Goal: Transaction & Acquisition: Purchase product/service

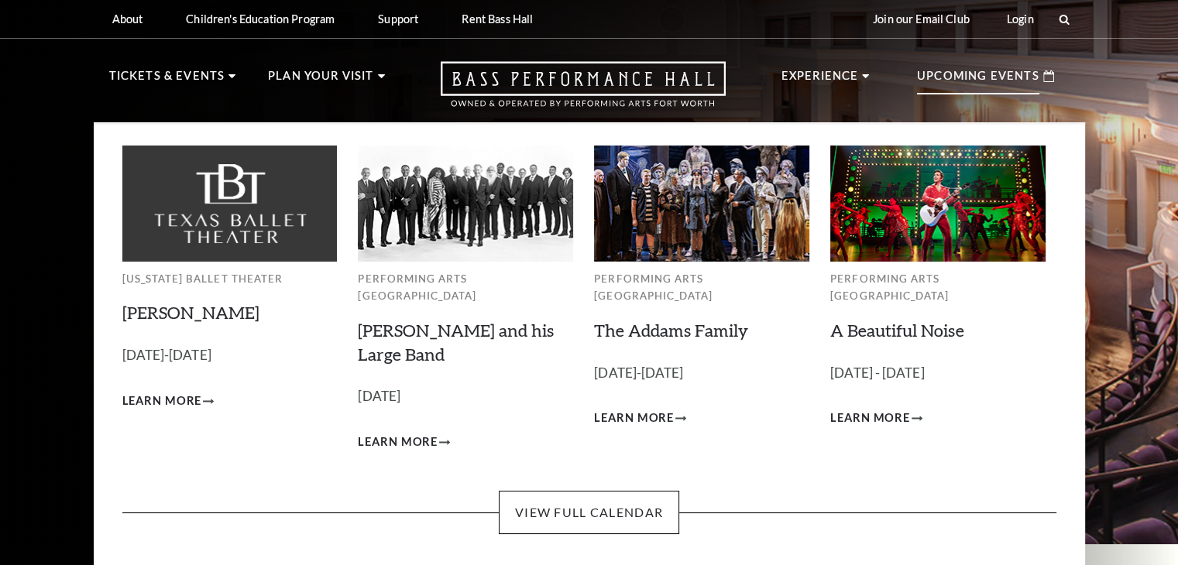
click at [991, 75] on p "Upcoming Events" at bounding box center [978, 81] width 122 height 28
click at [551, 524] on div "Texas Ballet Theater Peter Pan October 3-5, 2025 Learn More Performing Arts For…" at bounding box center [589, 346] width 991 height 448
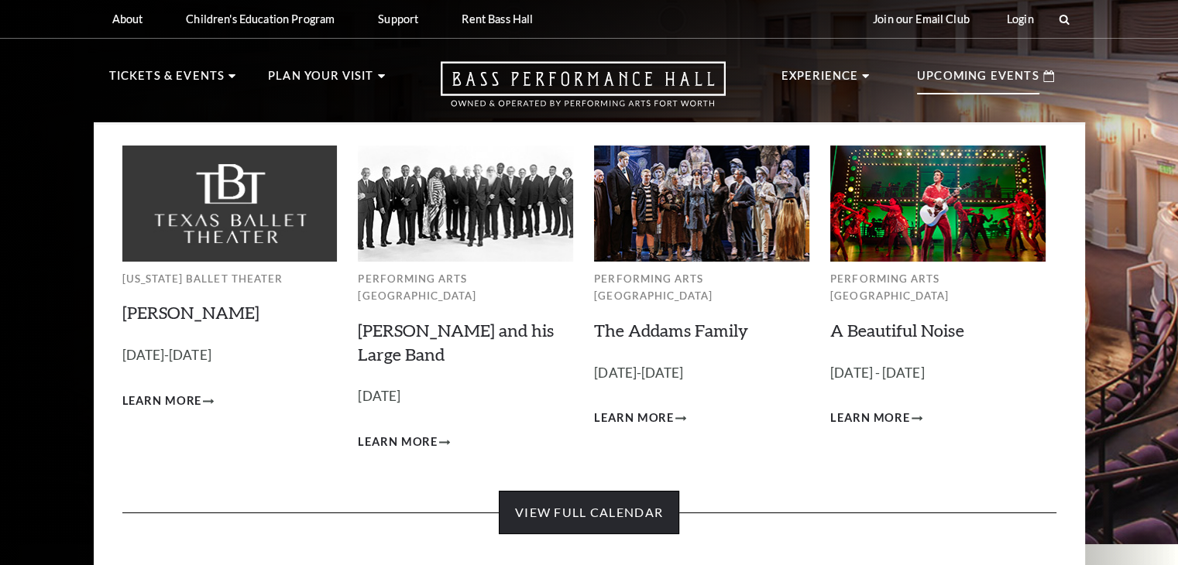
click at [614, 491] on link "View Full Calendar" at bounding box center [589, 512] width 180 height 43
click at [601, 497] on link "View Full Calendar" at bounding box center [589, 512] width 180 height 43
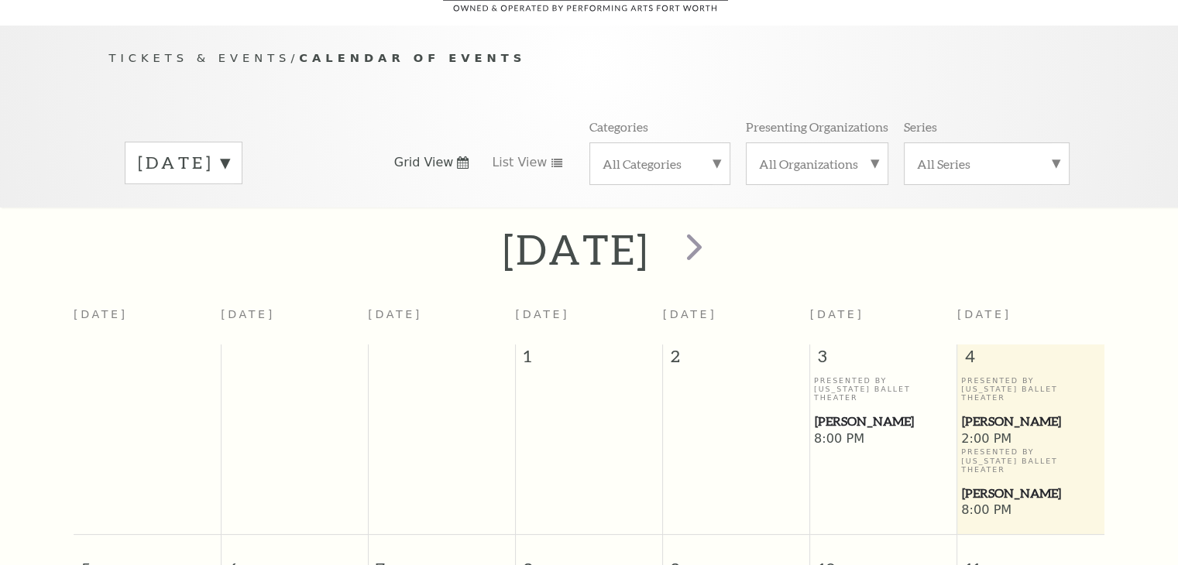
scroll to position [136, 0]
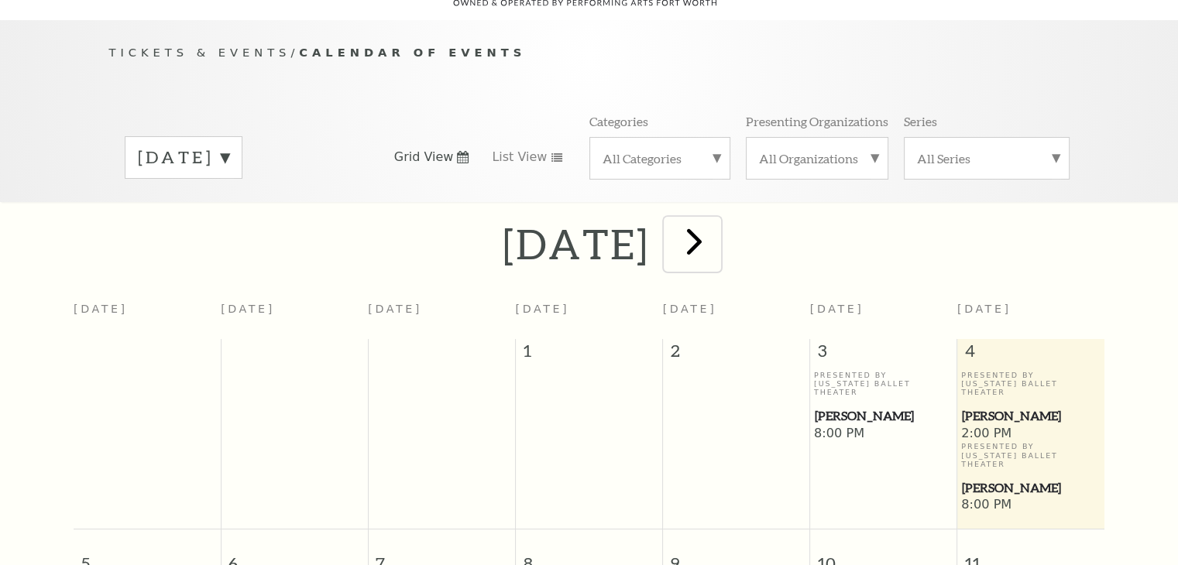
click at [716, 230] on span "next" at bounding box center [694, 241] width 44 height 44
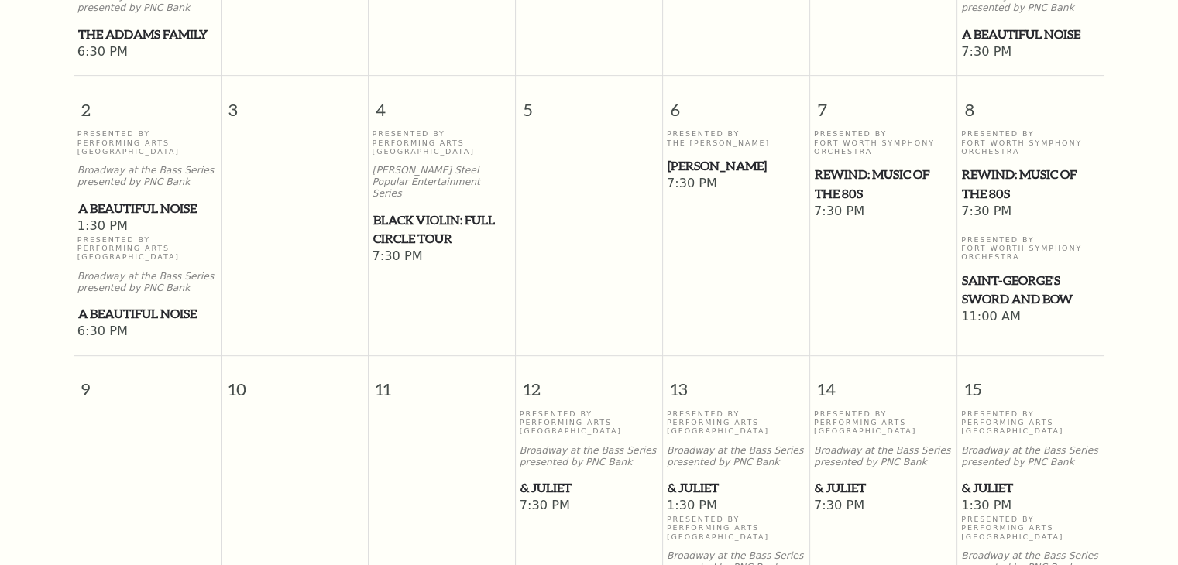
scroll to position [679, 0]
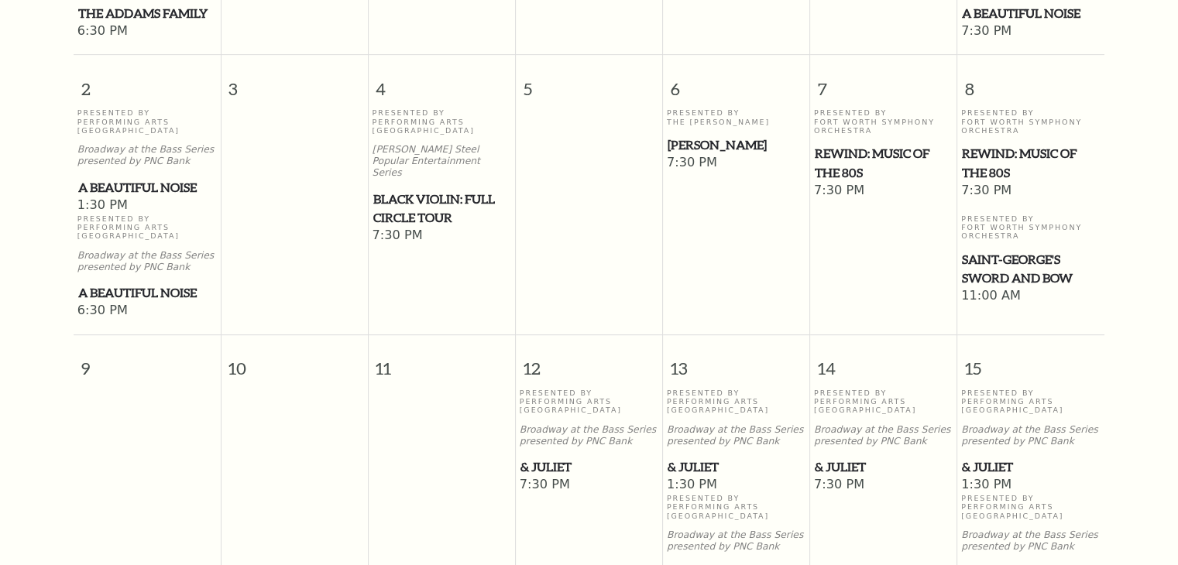
click at [550, 458] on span "& Juliet" at bounding box center [590, 467] width 138 height 19
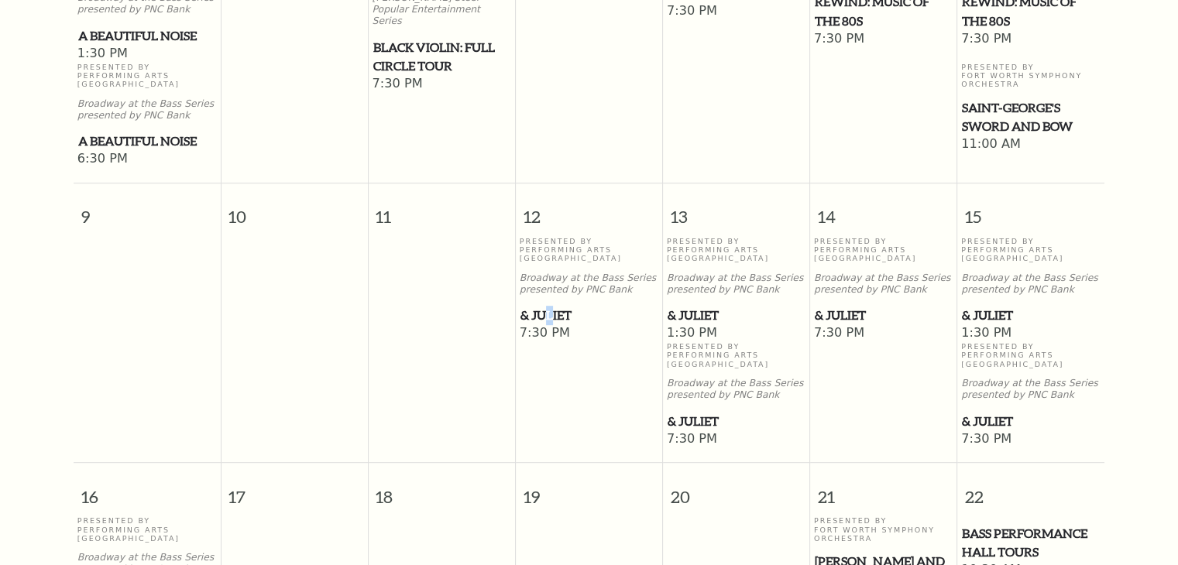
scroll to position [833, 0]
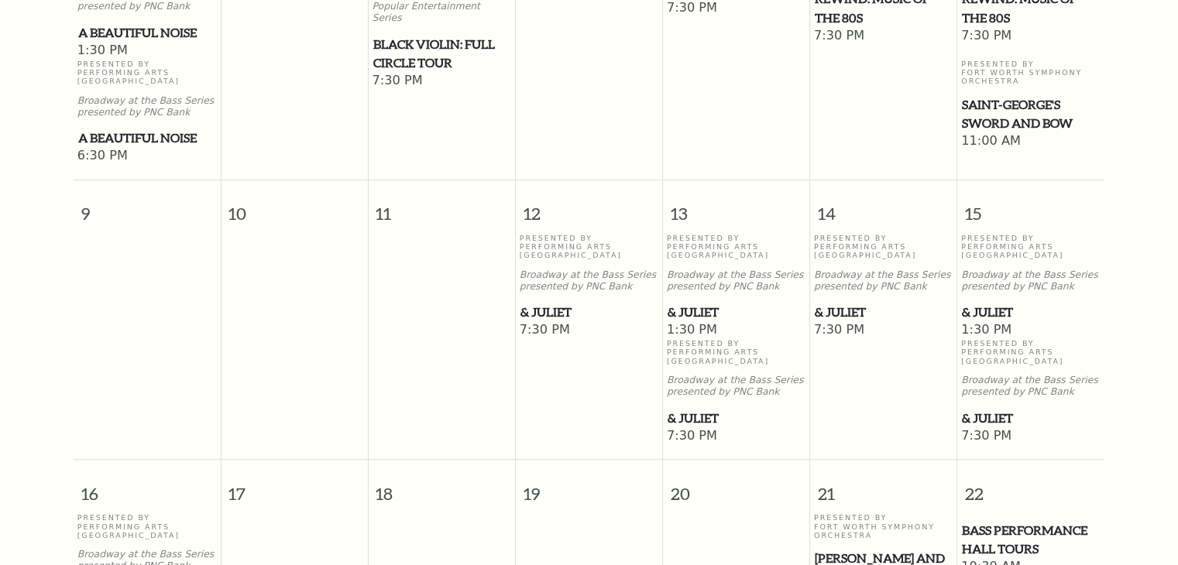
click at [554, 322] on span "7:30 PM" at bounding box center [589, 330] width 139 height 17
click at [548, 308] on span "& Juliet" at bounding box center [590, 312] width 138 height 19
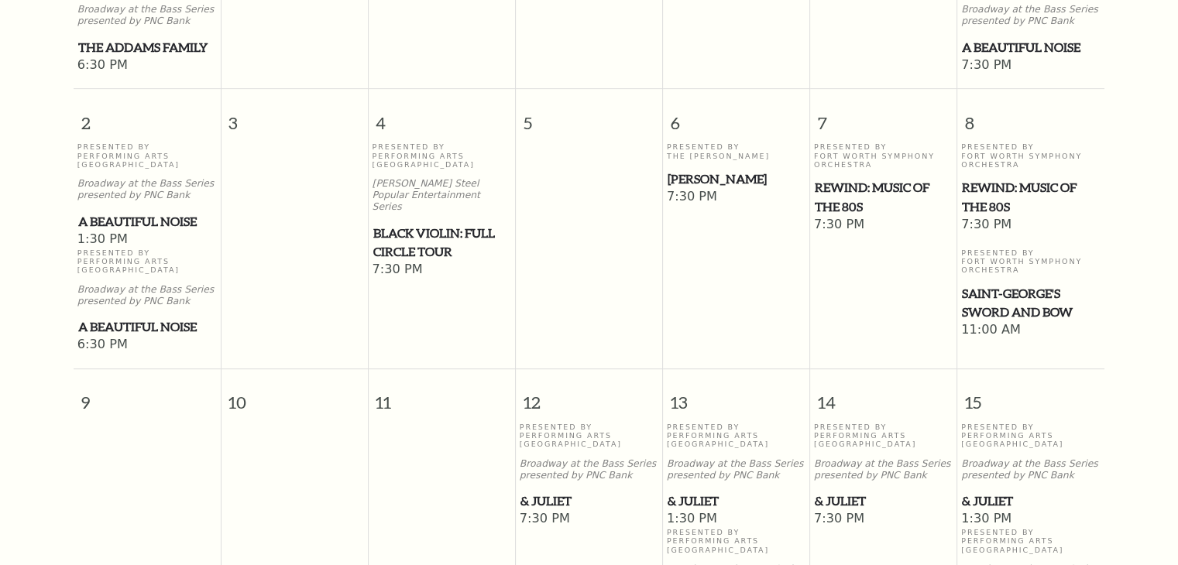
scroll to position [601, 0]
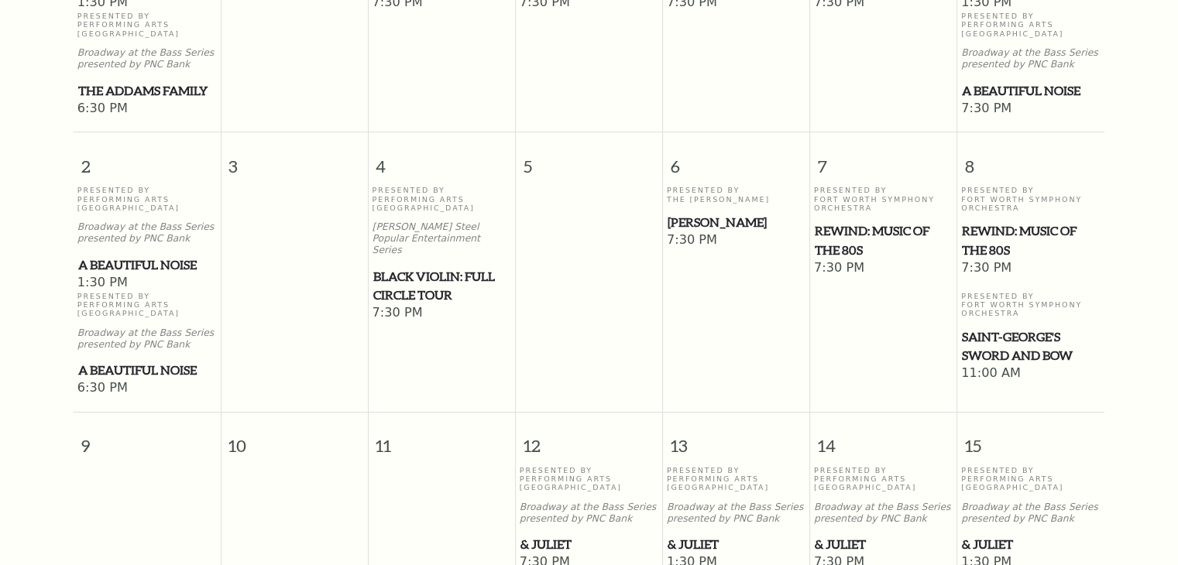
drag, startPoint x: 545, startPoint y: 538, endPoint x: 533, endPoint y: 529, distance: 15.0
click at [533, 535] on span "& Juliet" at bounding box center [590, 544] width 138 height 19
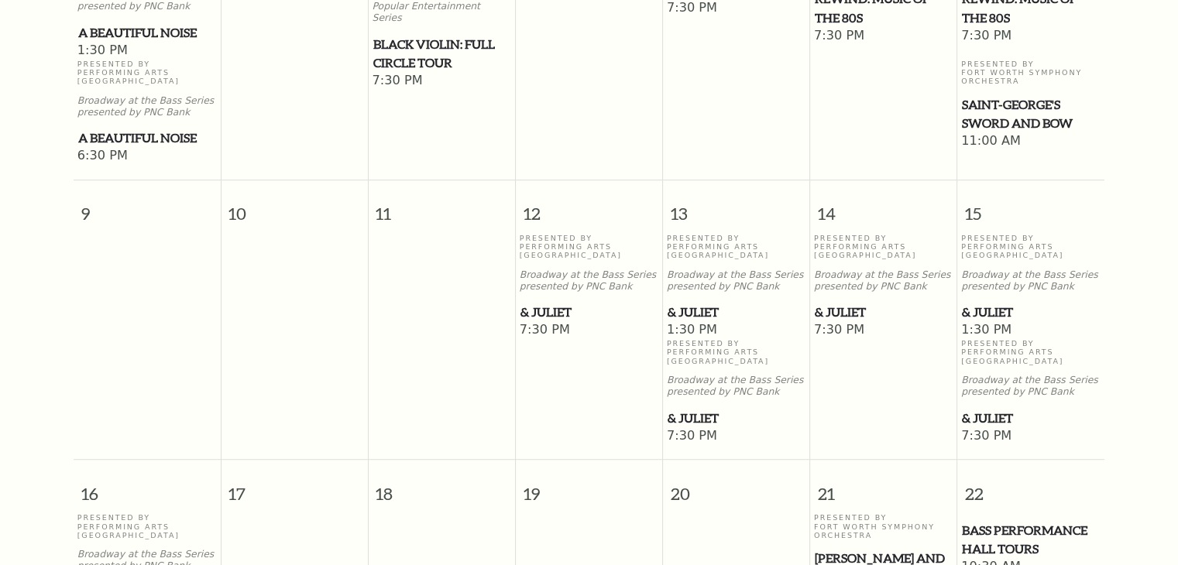
scroll to position [833, 0]
click at [554, 312] on span "& Juliet" at bounding box center [590, 312] width 138 height 19
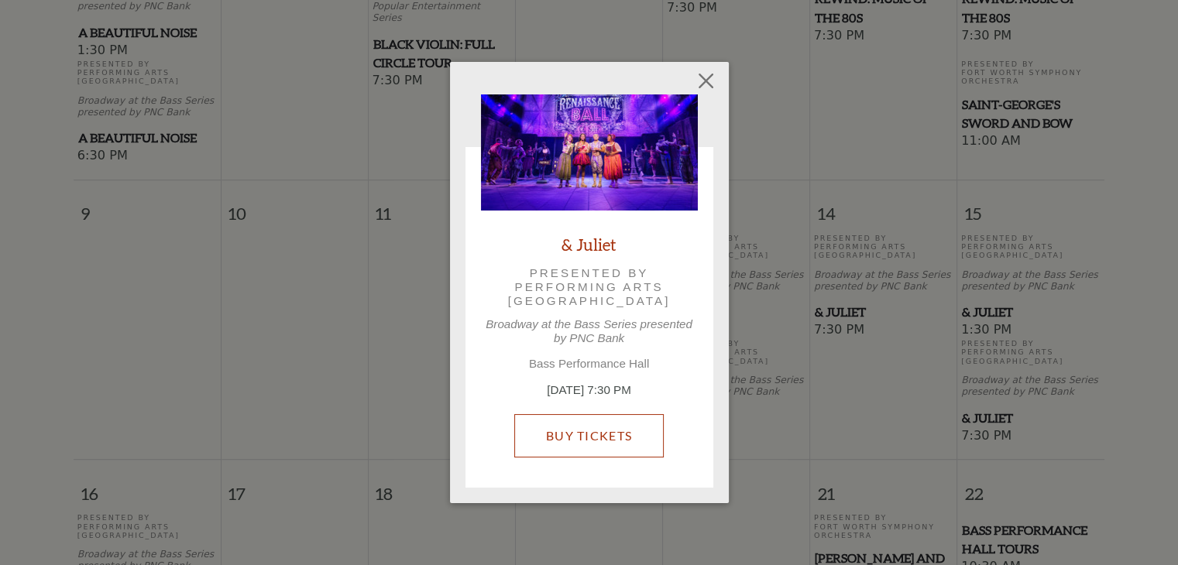
click at [598, 435] on link "Buy Tickets" at bounding box center [588, 435] width 149 height 43
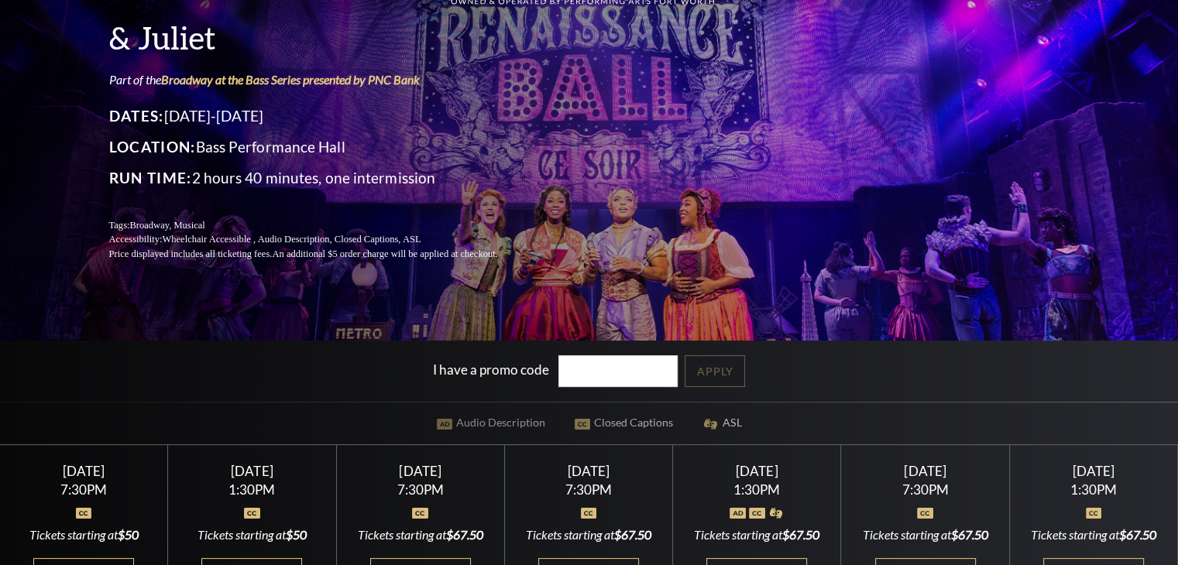
scroll to position [465, 0]
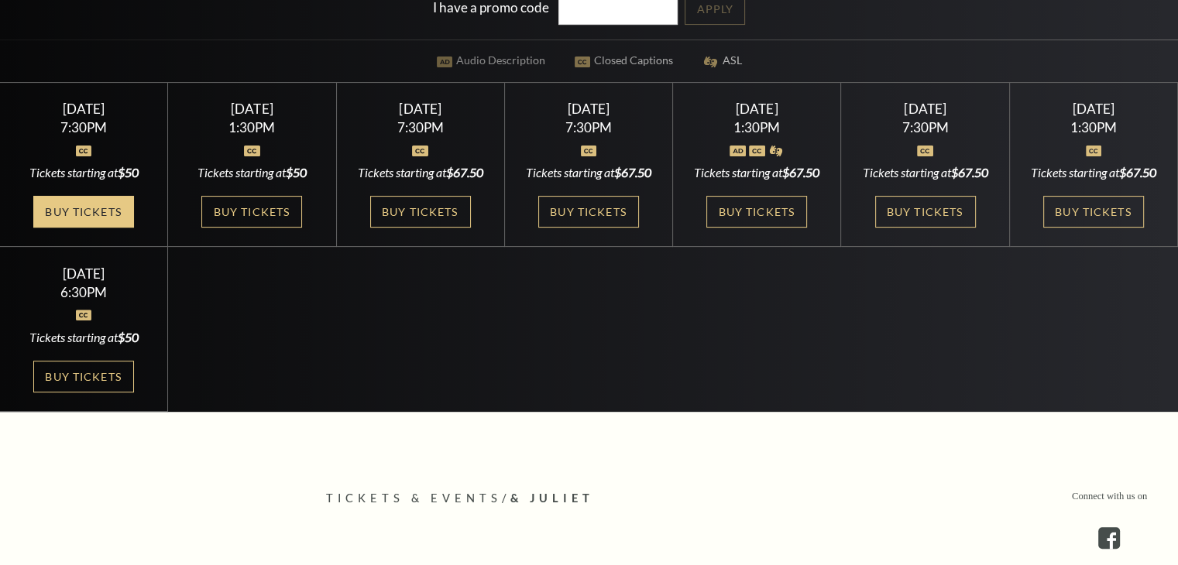
drag, startPoint x: 77, startPoint y: 242, endPoint x: 45, endPoint y: 225, distance: 37.1
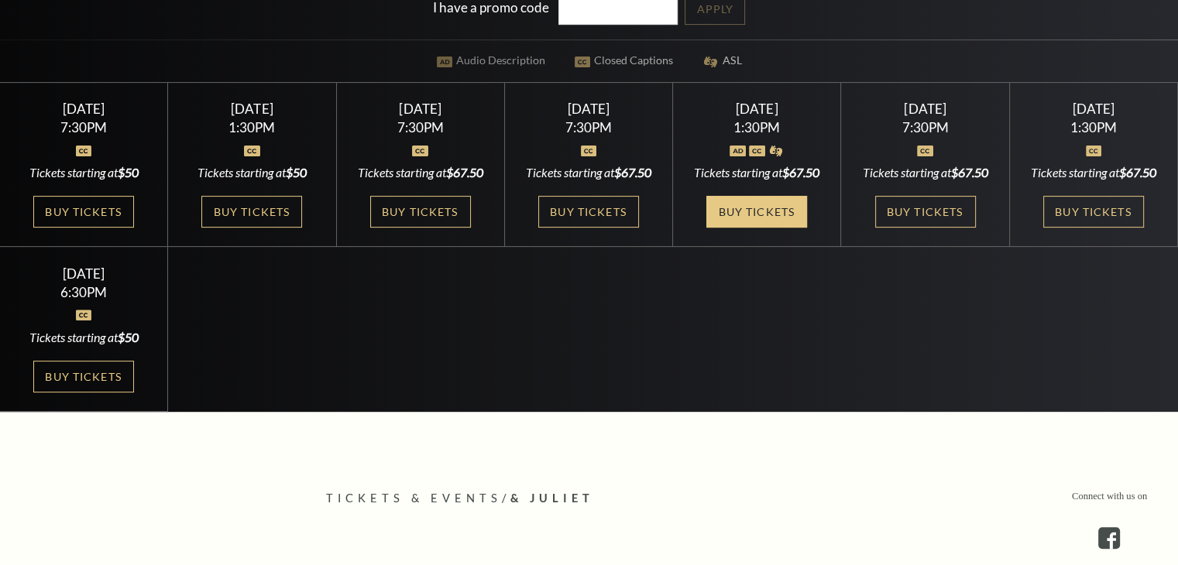
drag, startPoint x: 729, startPoint y: 245, endPoint x: 768, endPoint y: 252, distance: 39.4
click at [768, 228] on link "Buy Tickets" at bounding box center [756, 212] width 101 height 32
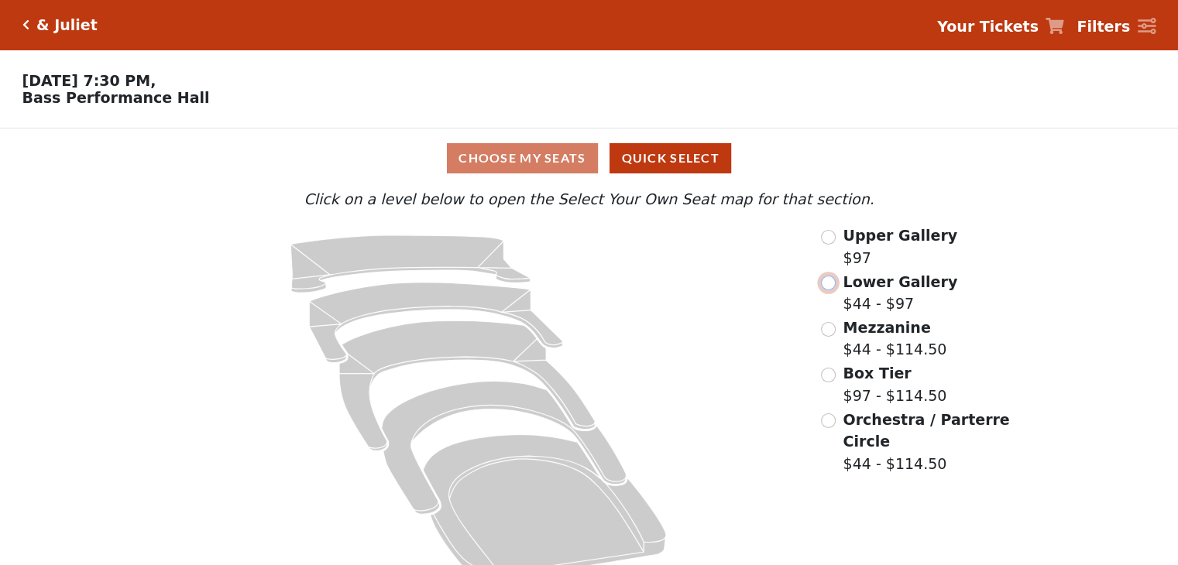
click at [831, 288] on input "radio" at bounding box center [828, 283] width 15 height 15
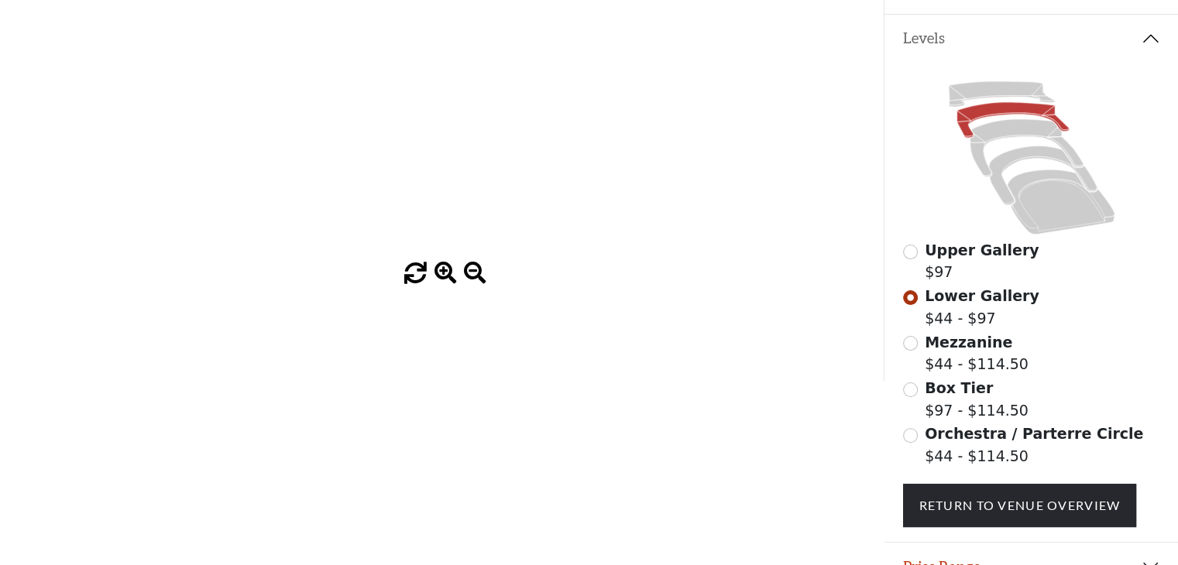
scroll to position [310, 0]
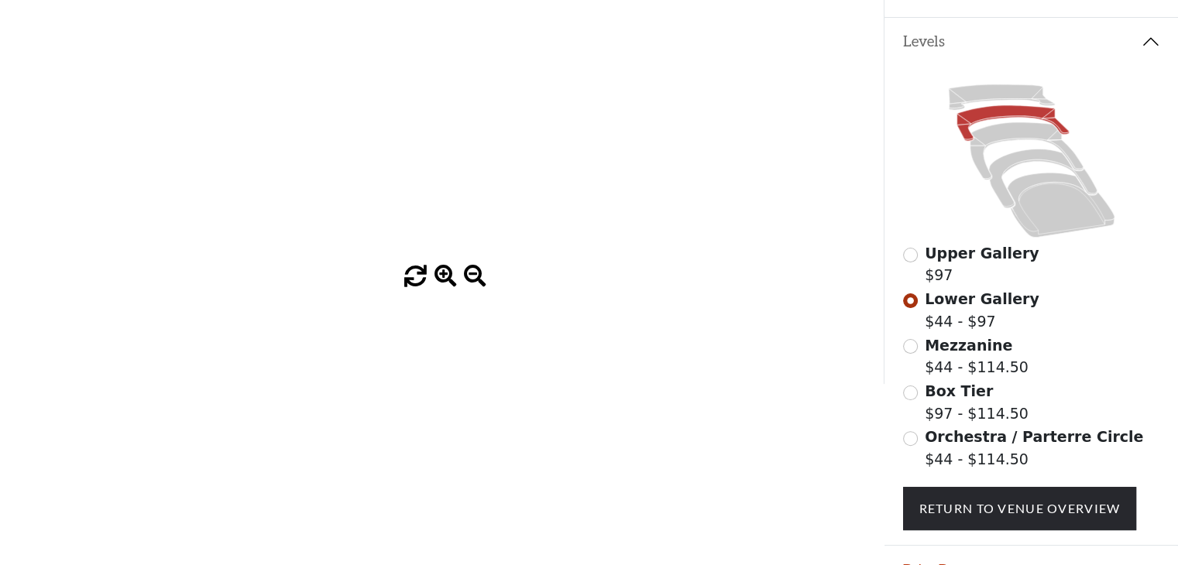
click at [476, 281] on span at bounding box center [475, 277] width 22 height 22
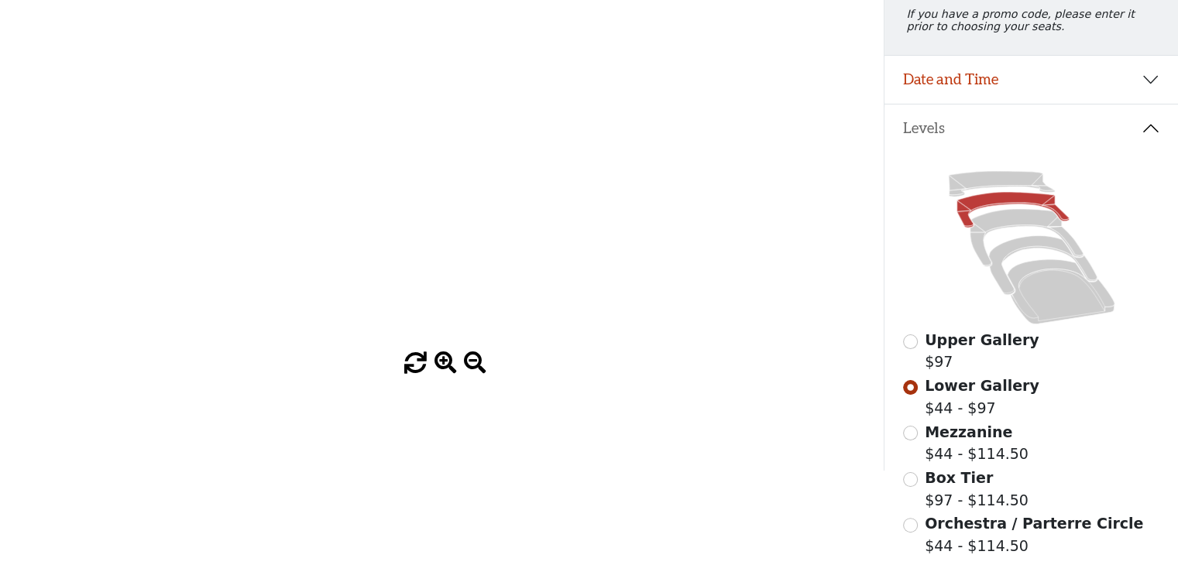
scroll to position [0, 0]
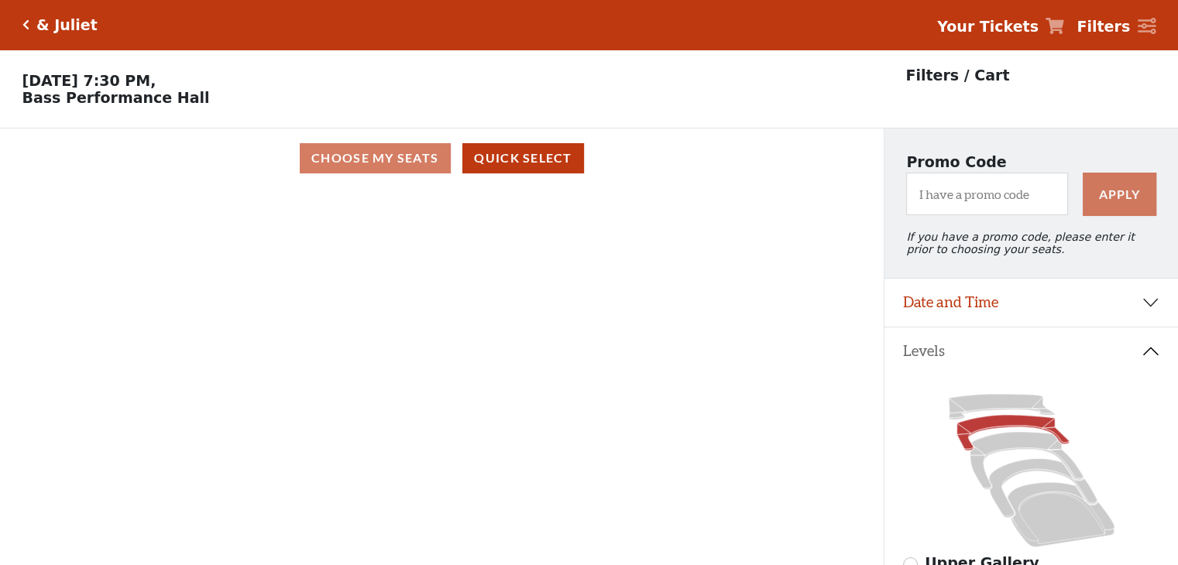
click at [369, 167] on div "Choose My Seats Quick Select" at bounding box center [442, 158] width 884 height 30
click at [517, 154] on button "Quick Select" at bounding box center [523, 158] width 122 height 30
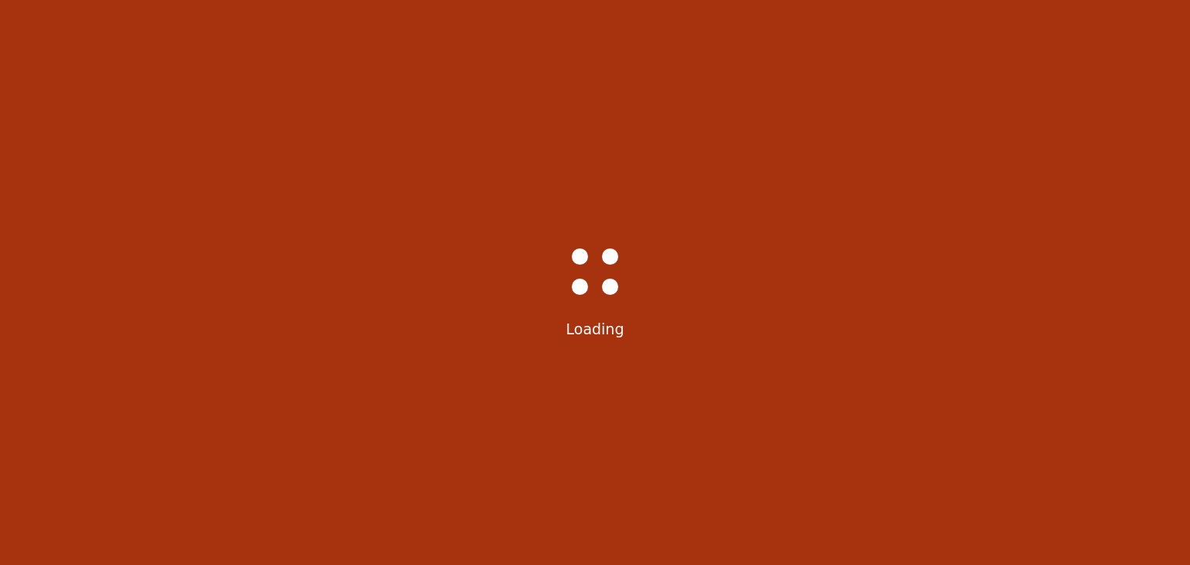
select select "6229"
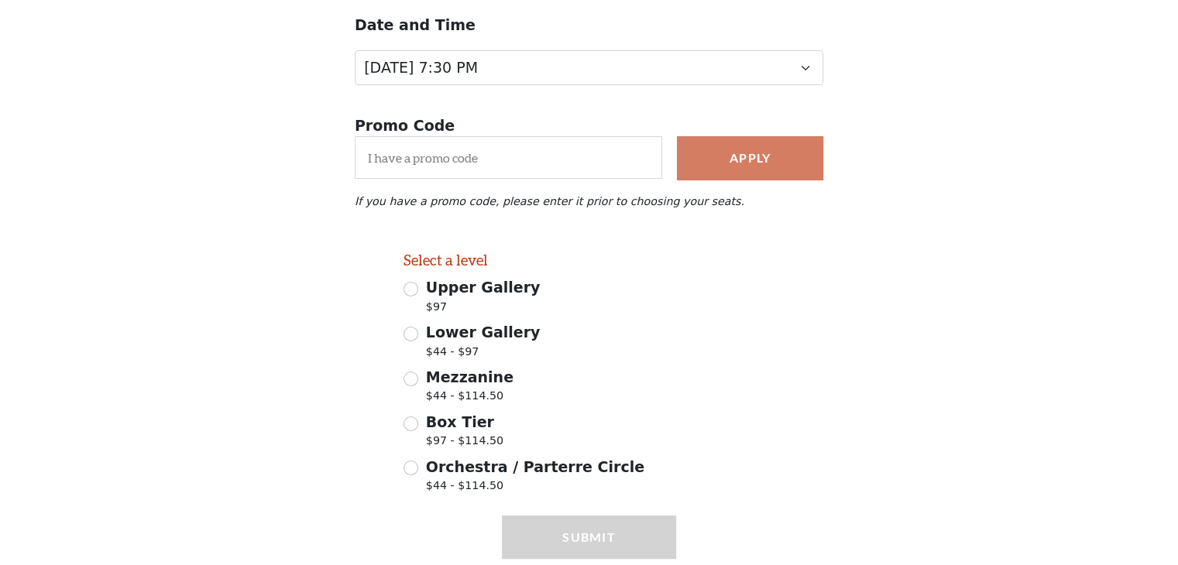
scroll to position [249, 0]
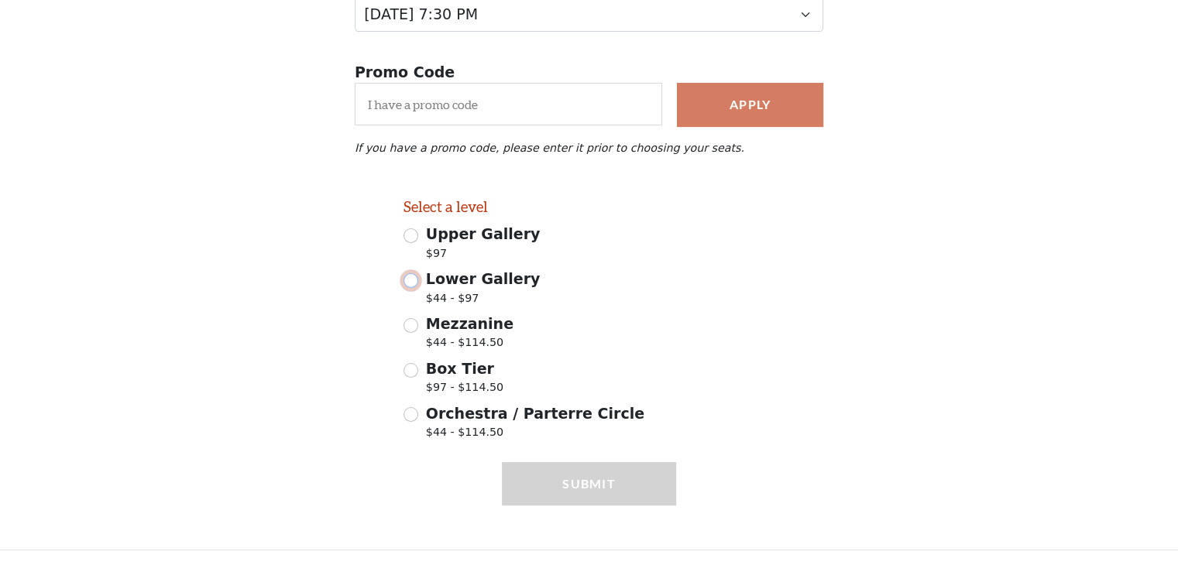
click at [414, 283] on input "Lower Gallery $44 - $97" at bounding box center [411, 280] width 15 height 15
radio input "true"
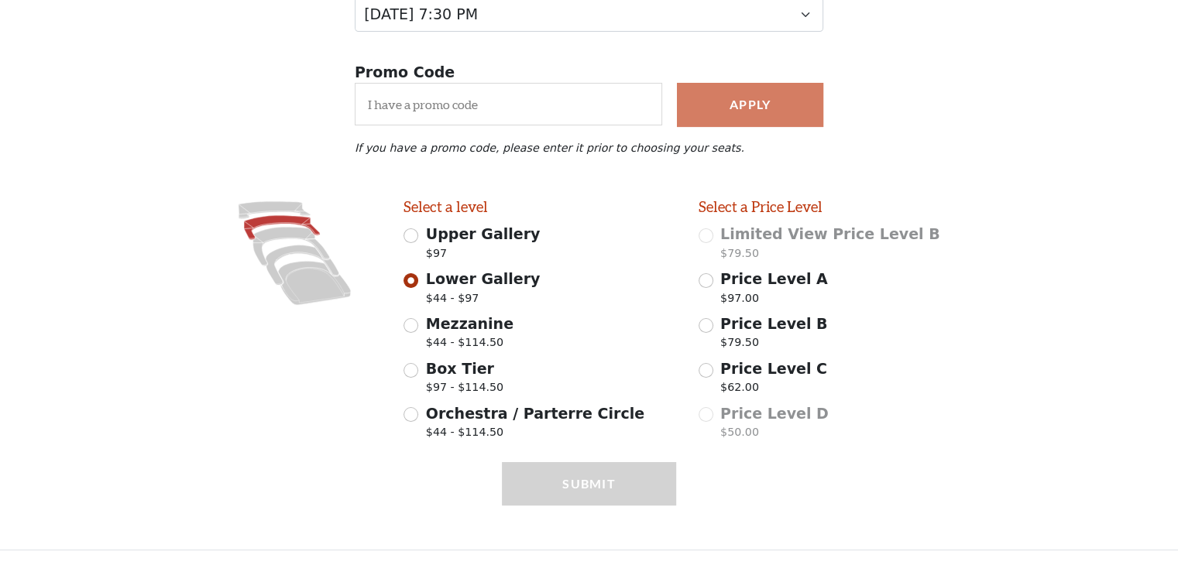
click at [727, 374] on span "Price Level C" at bounding box center [773, 368] width 107 height 17
click at [713, 374] on input "Price Level C $62.00" at bounding box center [706, 370] width 15 height 15
radio input "true"
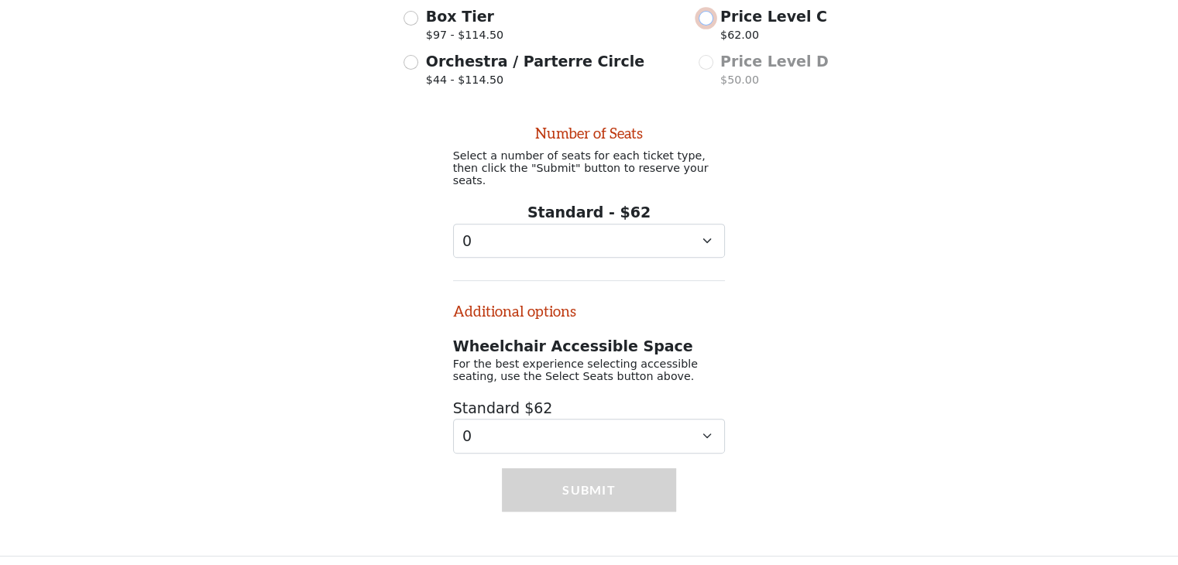
scroll to position [601, 0]
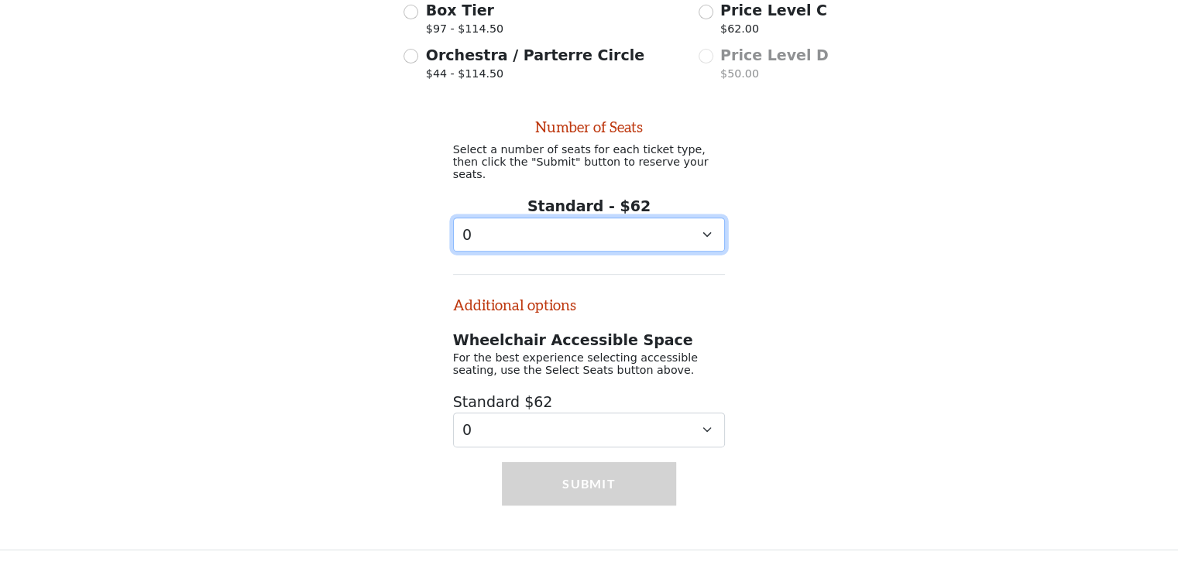
click at [658, 246] on select "0 1" at bounding box center [589, 235] width 273 height 35
select select "1"
click at [453, 218] on select "0 1" at bounding box center [589, 235] width 273 height 35
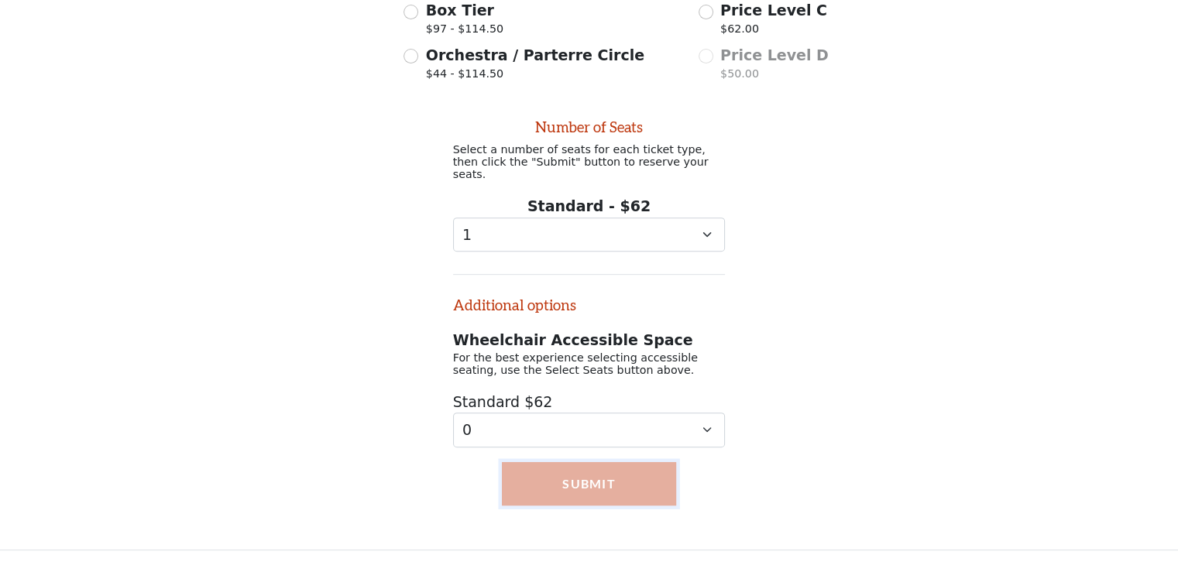
click at [604, 488] on button "Submit" at bounding box center [589, 483] width 174 height 43
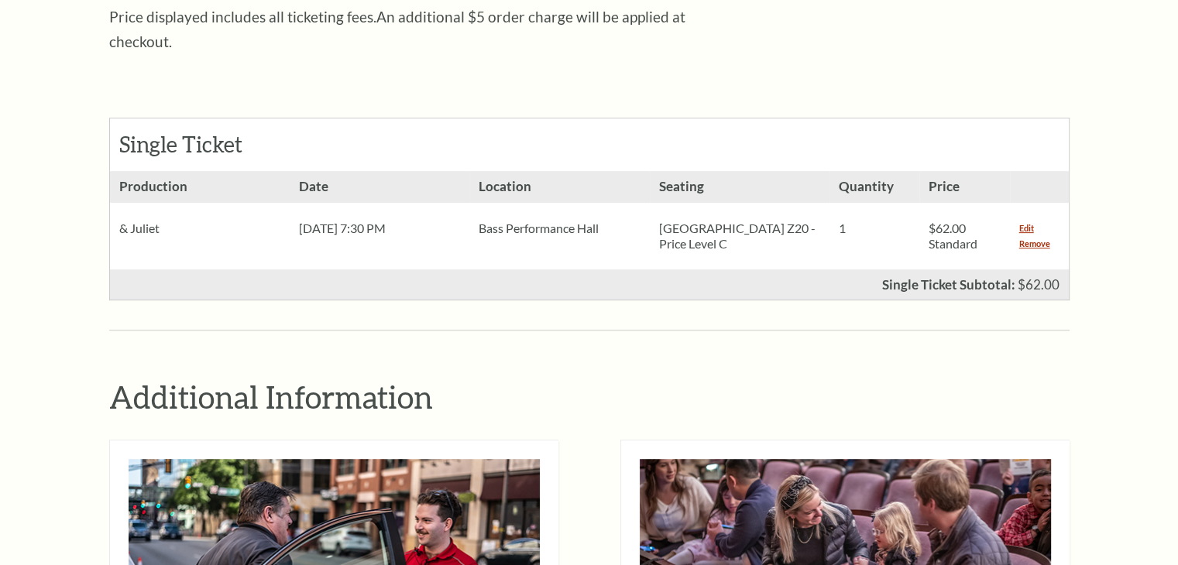
scroll to position [542, 0]
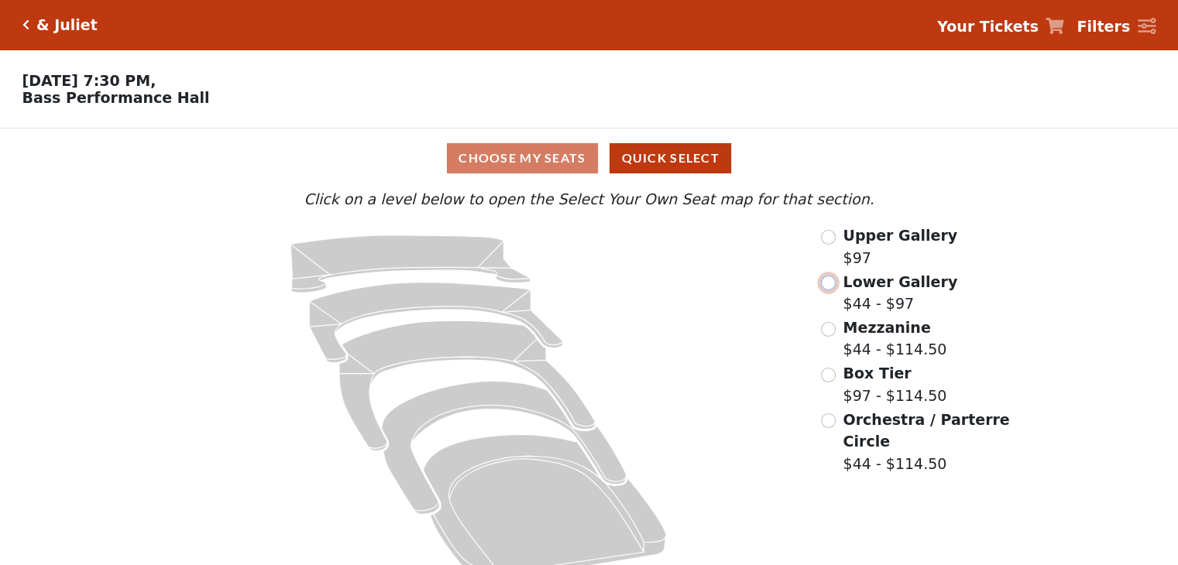
click at [824, 290] on input "radio" at bounding box center [828, 283] width 15 height 15
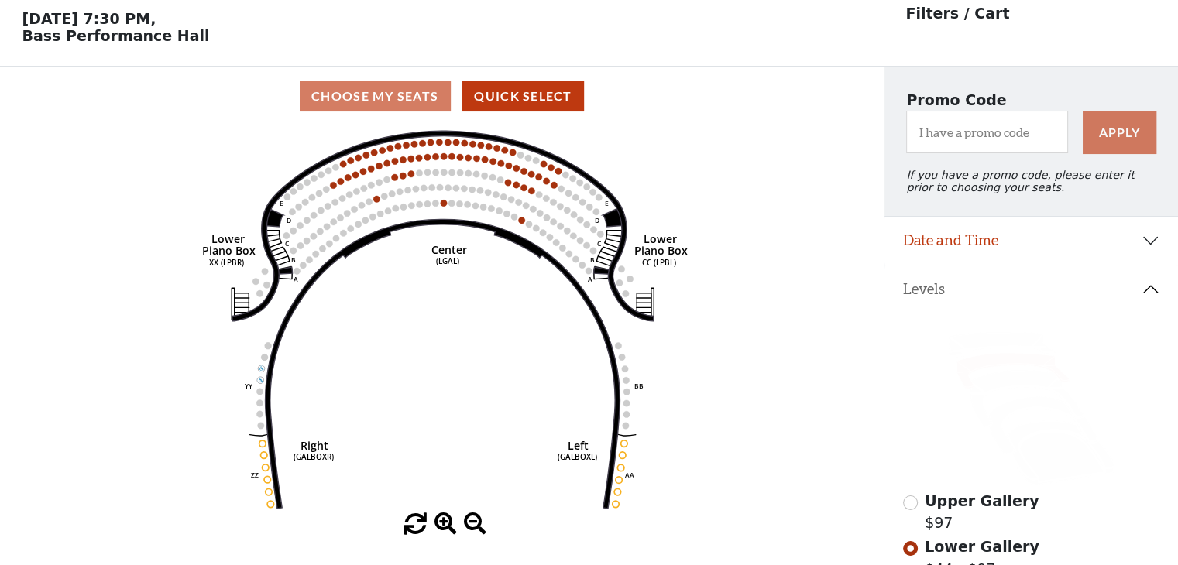
scroll to position [71, 0]
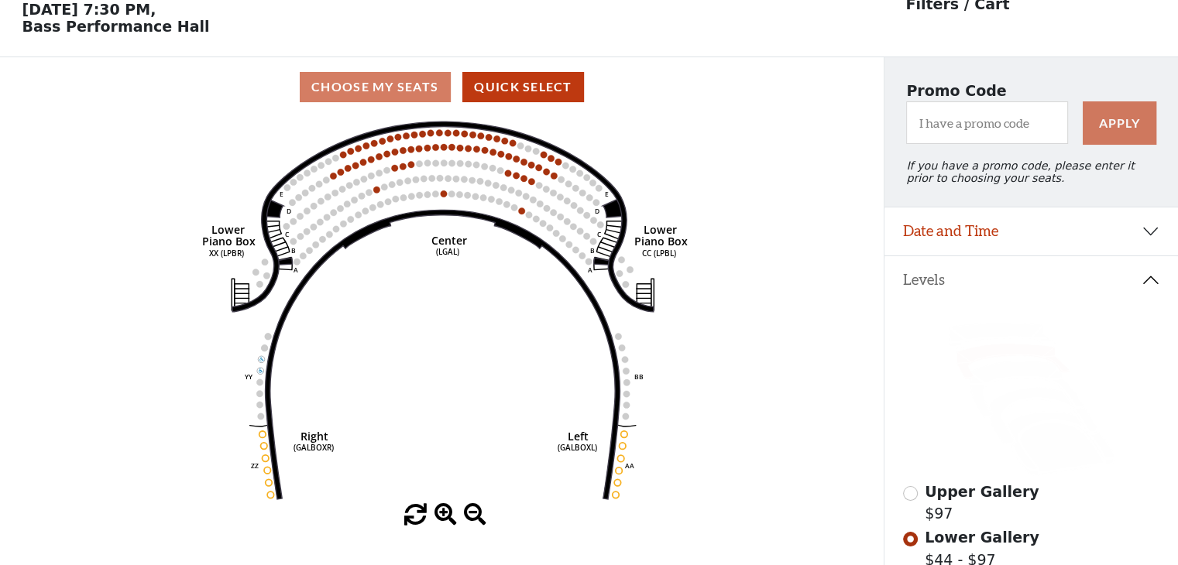
click at [762, 348] on icon "Right (GALBOXR) E D C B A E D C B A YY ZZ Left (GALBOXL) BB AA Center Lower Pia…" at bounding box center [442, 310] width 796 height 387
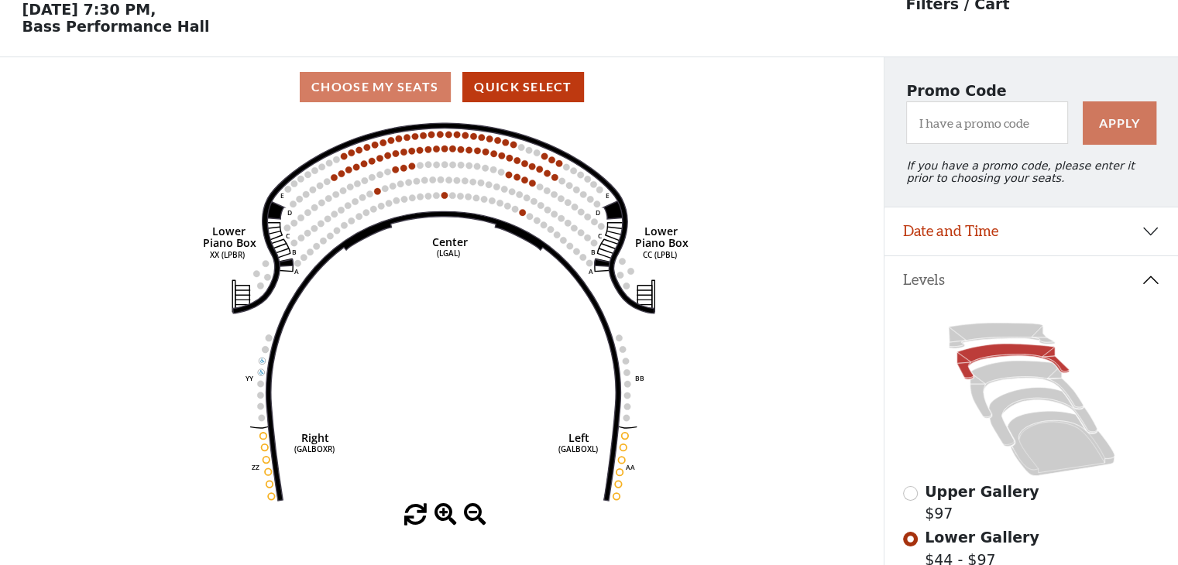
drag, startPoint x: 763, startPoint y: 351, endPoint x: 778, endPoint y: 369, distance: 23.7
click at [771, 362] on icon "Right (GALBOXR) E D C B A E D C B A YY ZZ Left (GALBOXL) BB AA Center Lower Pia…" at bounding box center [442, 310] width 796 height 387
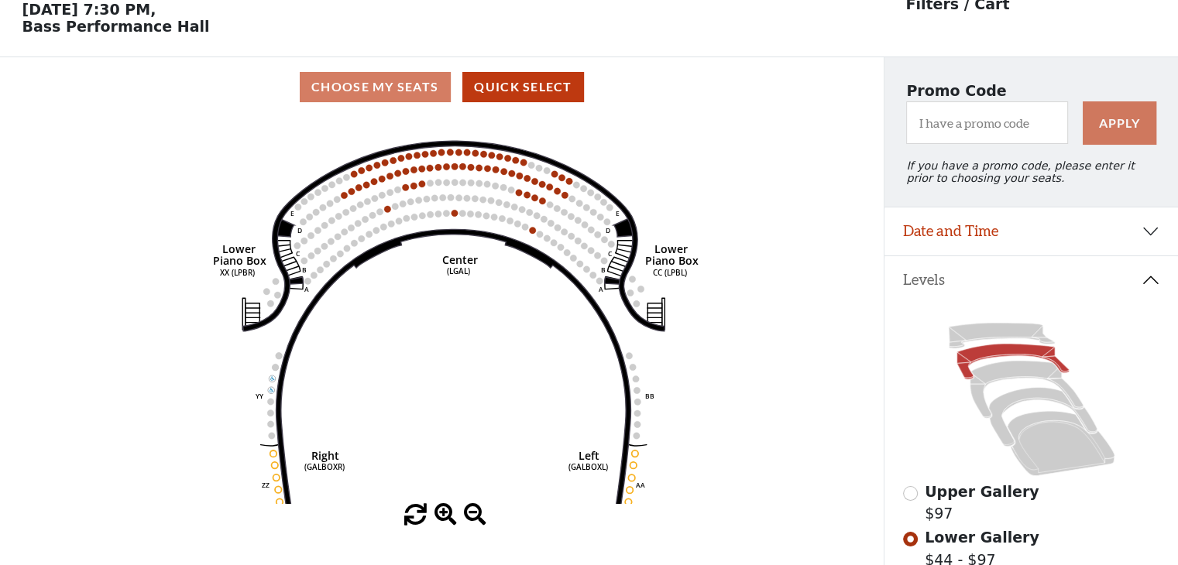
click at [783, 383] on icon "Right (GALBOXR) E D C B A E D C B A YY ZZ Left (GALBOXL) BB AA Center Lower Pia…" at bounding box center [442, 310] width 796 height 387
click at [782, 382] on icon "Right (GALBOXR) E D C B A E D C B A YY ZZ Left (GALBOXL) BB AA Center Lower Pia…" at bounding box center [442, 310] width 796 height 387
click at [778, 376] on icon "Right (GALBOXR) E D C B A E D C B A YY ZZ Left (GALBOXL) BB AA Center Lower Pia…" at bounding box center [442, 310] width 796 height 387
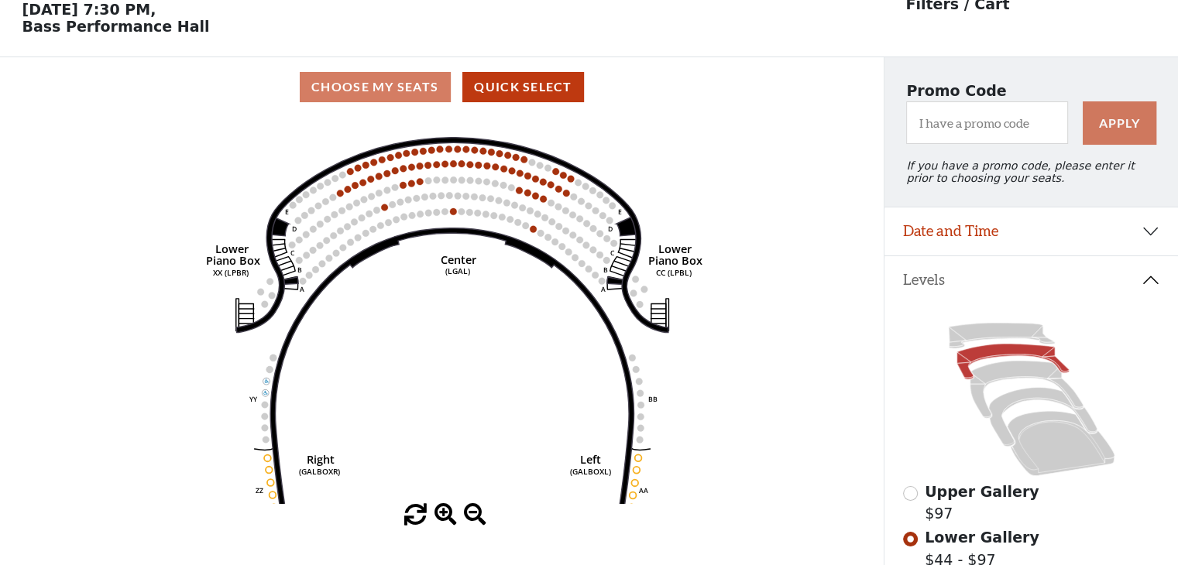
click at [778, 376] on icon "Right (GALBOXR) E D C B A E D C B A YY ZZ Left (GALBOXL) BB AA Center Lower Pia…" at bounding box center [442, 310] width 796 height 387
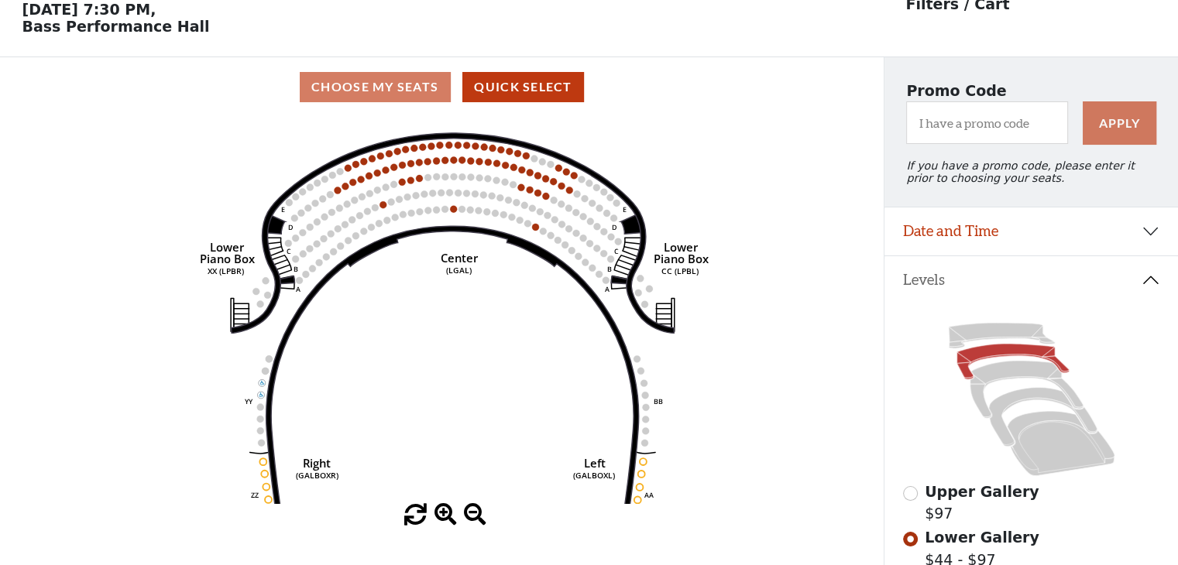
click at [778, 376] on icon "Right (GALBOXR) E D C B A E D C B A YY ZZ Left (GALBOXL) BB AA Center Lower Pia…" at bounding box center [442, 310] width 796 height 387
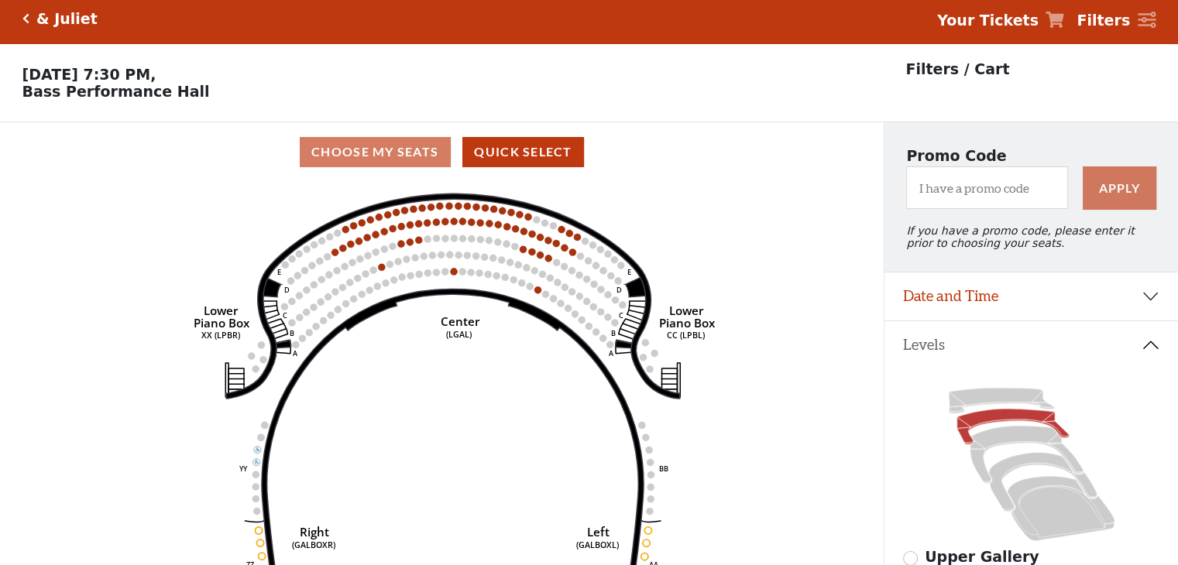
scroll to position [0, 0]
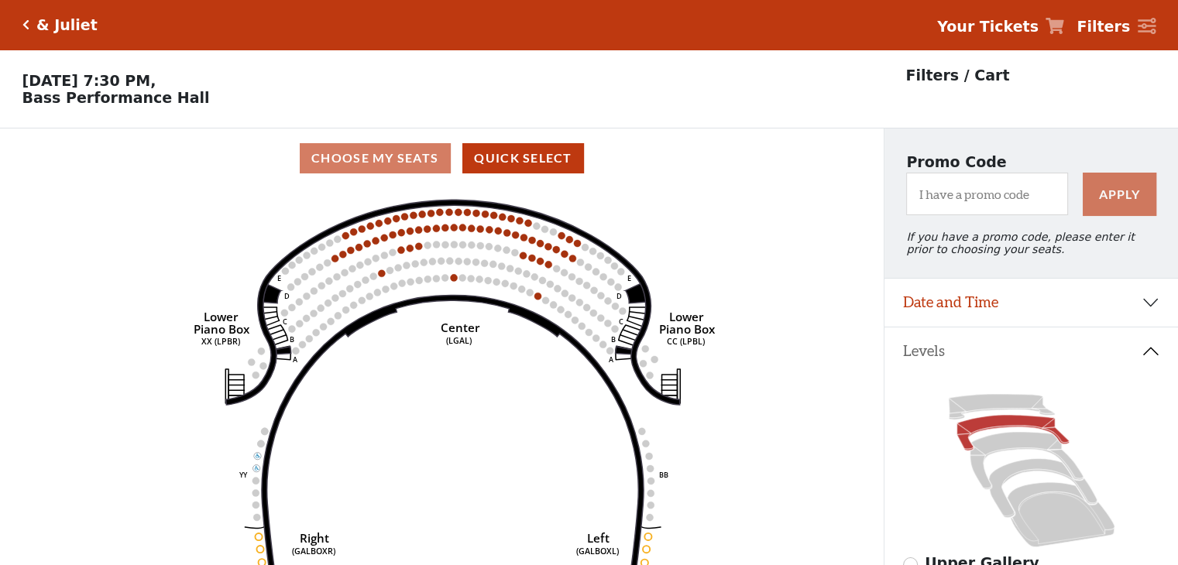
click at [828, 300] on icon "Right (GALBOXR) E D C B A E D C B A YY ZZ Left (GALBOXL) BB AA Center Lower Pia…" at bounding box center [442, 381] width 796 height 387
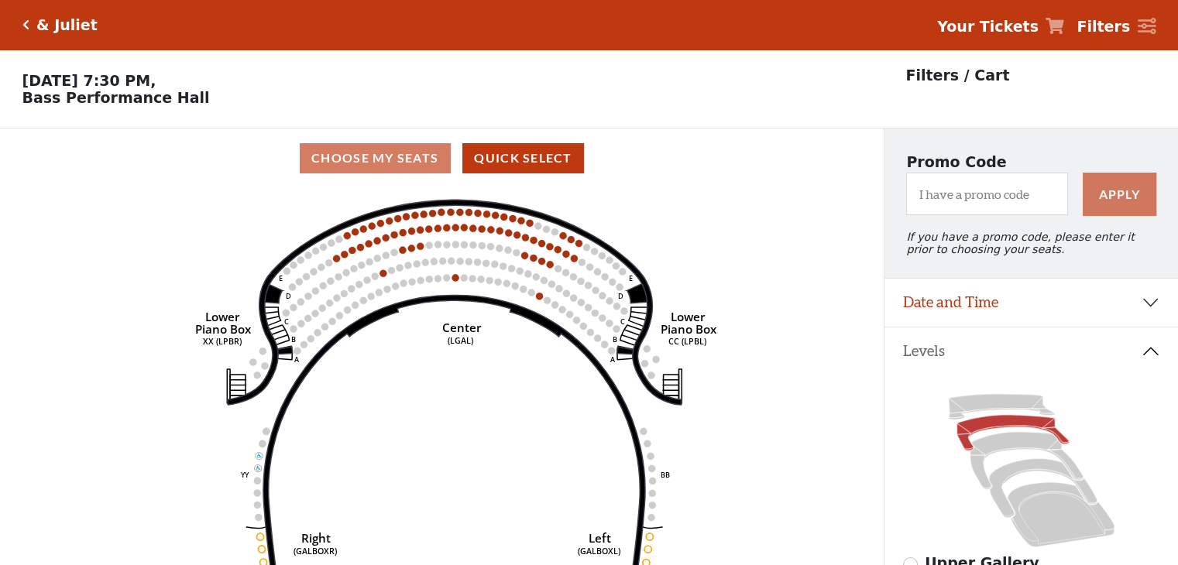
click at [829, 300] on icon "Right (GALBOXR) E D C B A E D C B A YY ZZ Left (GALBOXL) BB AA Center Lower Pia…" at bounding box center [442, 381] width 796 height 387
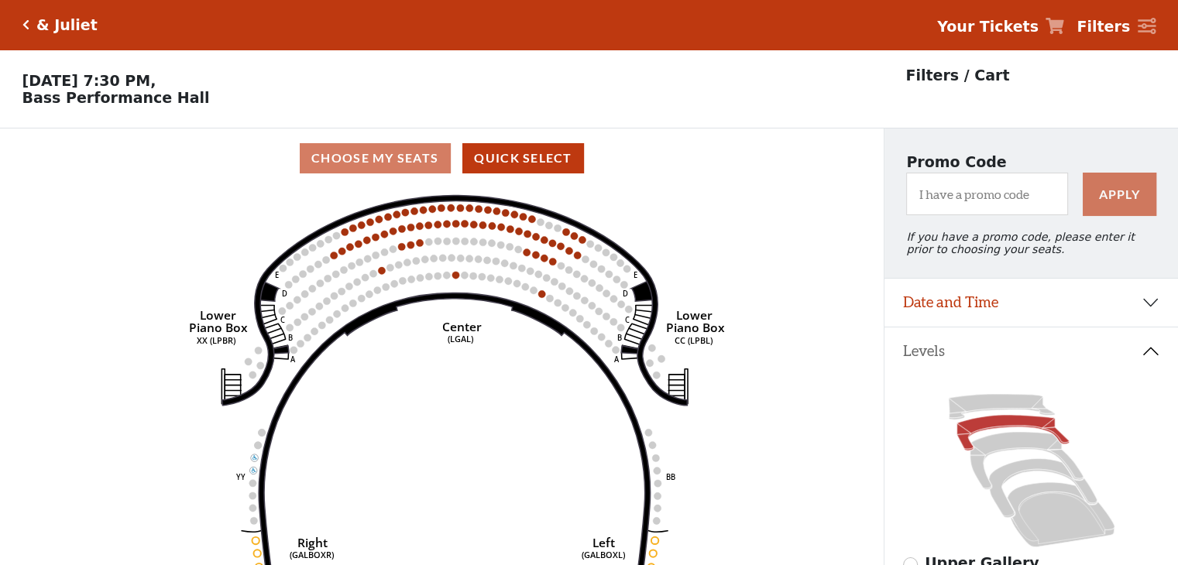
click at [826, 272] on icon "Right (GALBOXR) E D C B A E D C B A YY ZZ Left (GALBOXL) BB AA Center Lower Pia…" at bounding box center [442, 381] width 796 height 387
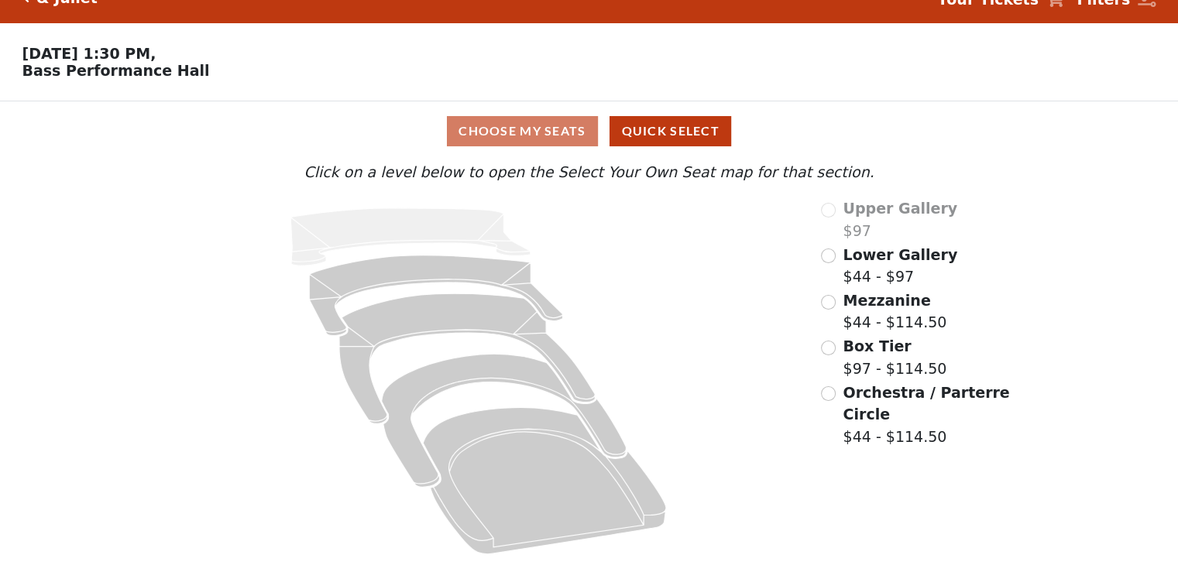
scroll to position [32, 0]
click at [836, 255] on div "Lower Gallery $44 - $97" at bounding box center [916, 266] width 191 height 44
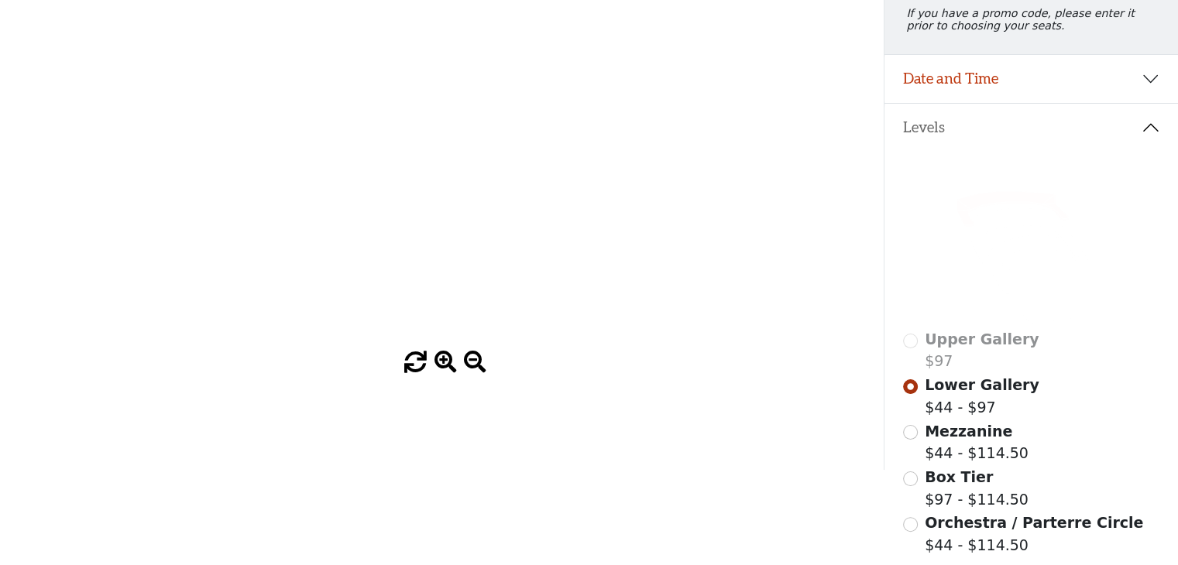
scroll to position [240, 0]
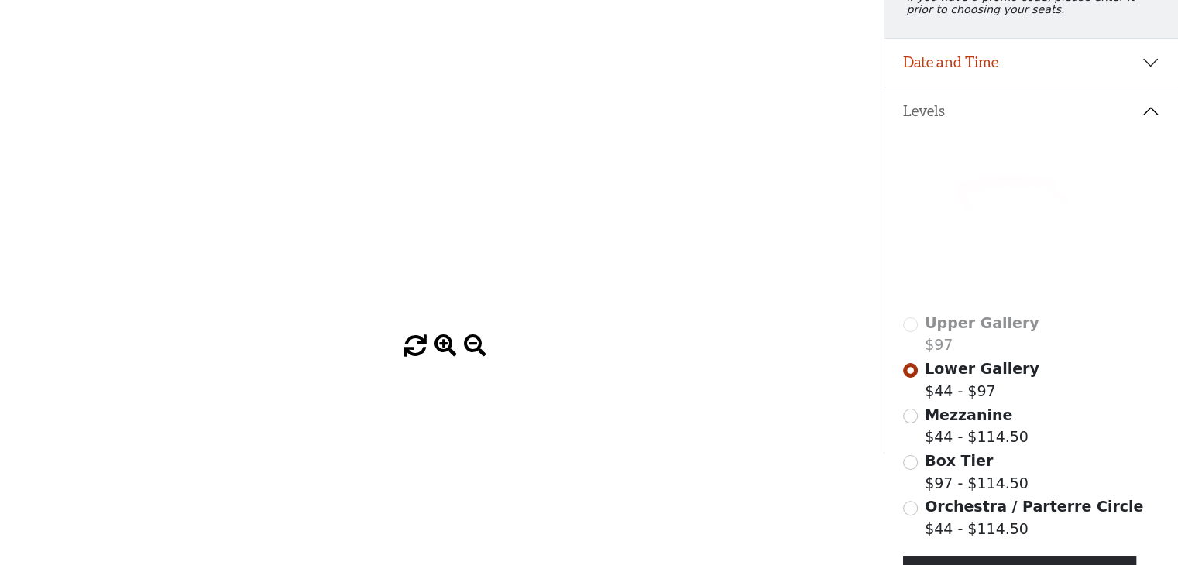
click at [921, 375] on div "Lower Gallery $44 - $97" at bounding box center [1031, 380] width 257 height 44
click at [911, 374] on input "radio" at bounding box center [910, 370] width 15 height 15
click at [932, 424] on span "Mezzanine" at bounding box center [969, 415] width 88 height 17
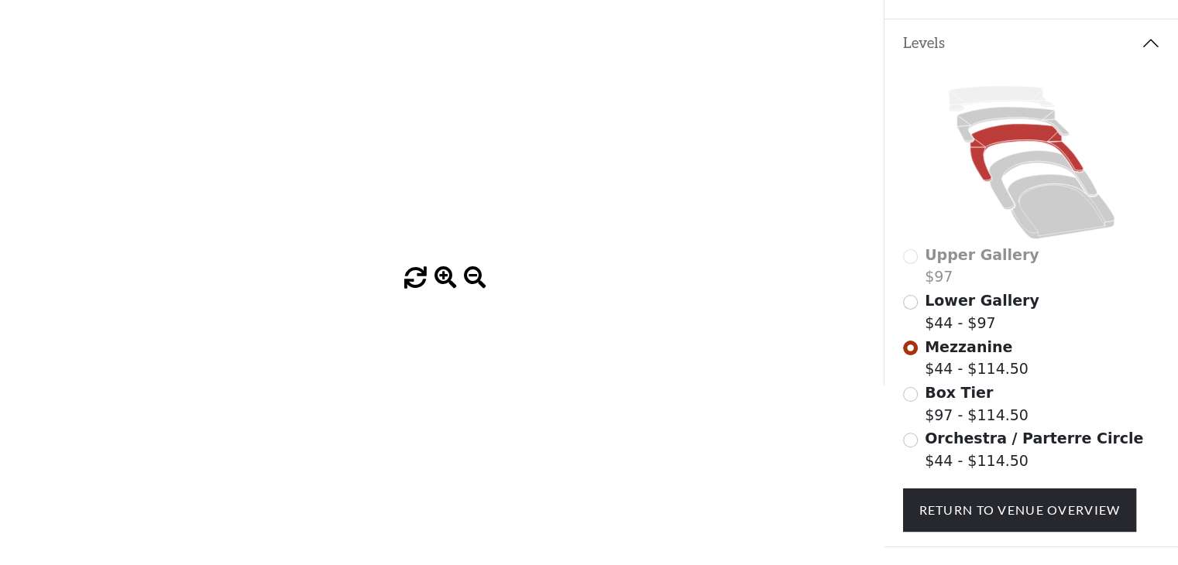
scroll to position [310, 0]
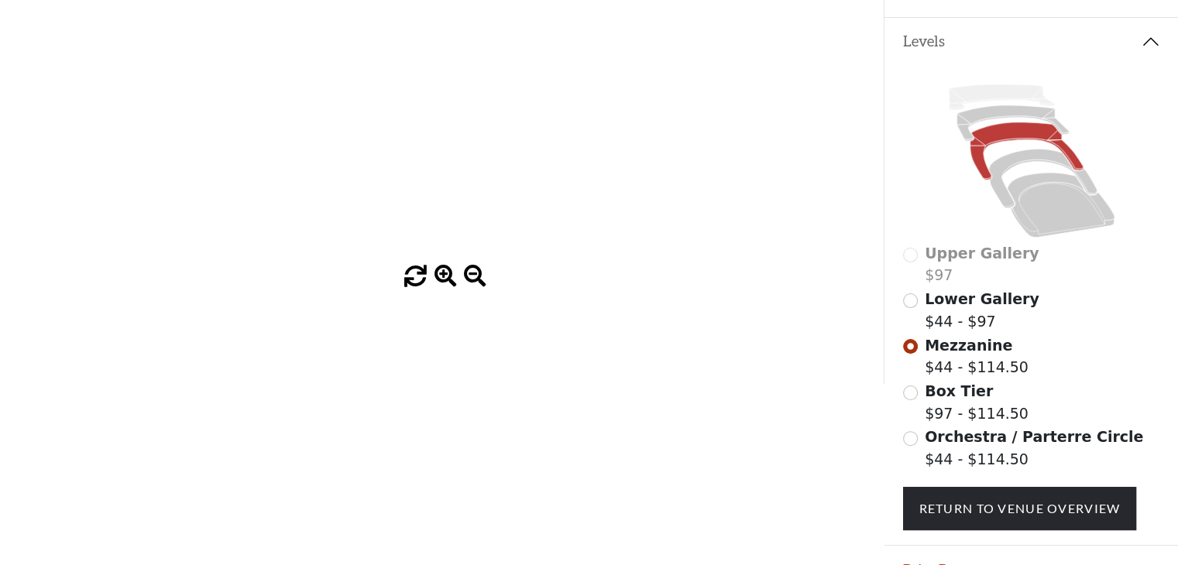
click at [923, 311] on div "Lower Gallery $44 - $97" at bounding box center [1031, 310] width 257 height 44
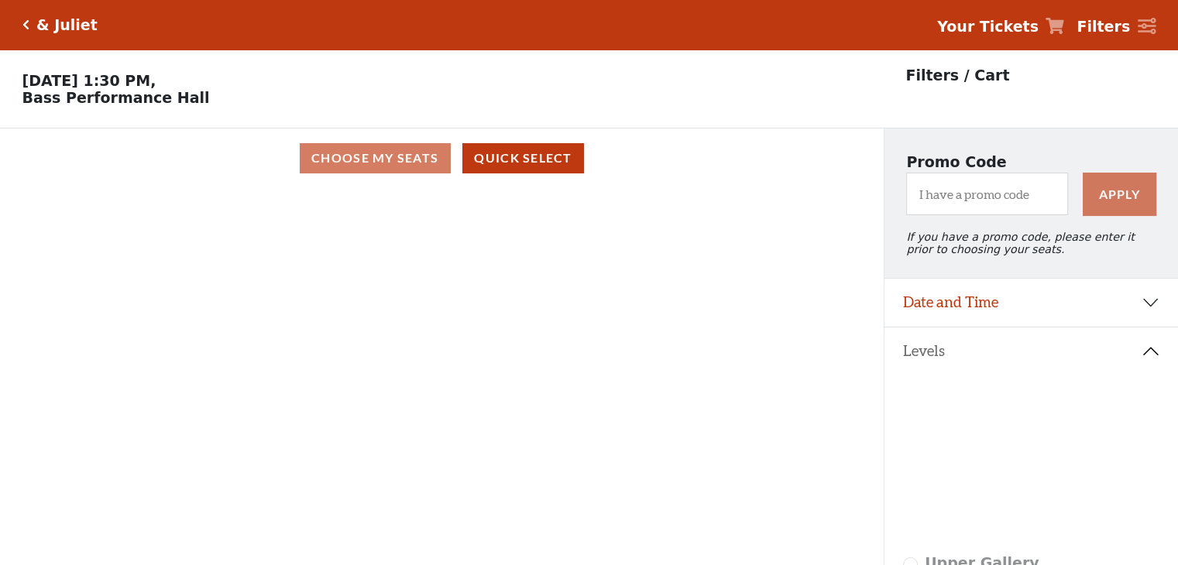
click at [777, 340] on div "Current Level Lower Gallery Click on a level below to open the Select Your Own …" at bounding box center [442, 393] width 884 height 410
click at [792, 353] on div "Current Level Lower Gallery Click on a level below to open the Select Your Own …" at bounding box center [442, 393] width 884 height 410
click at [799, 357] on div "Current Level Lower Gallery Click on a level below to open the Select Your Own …" at bounding box center [442, 393] width 884 height 410
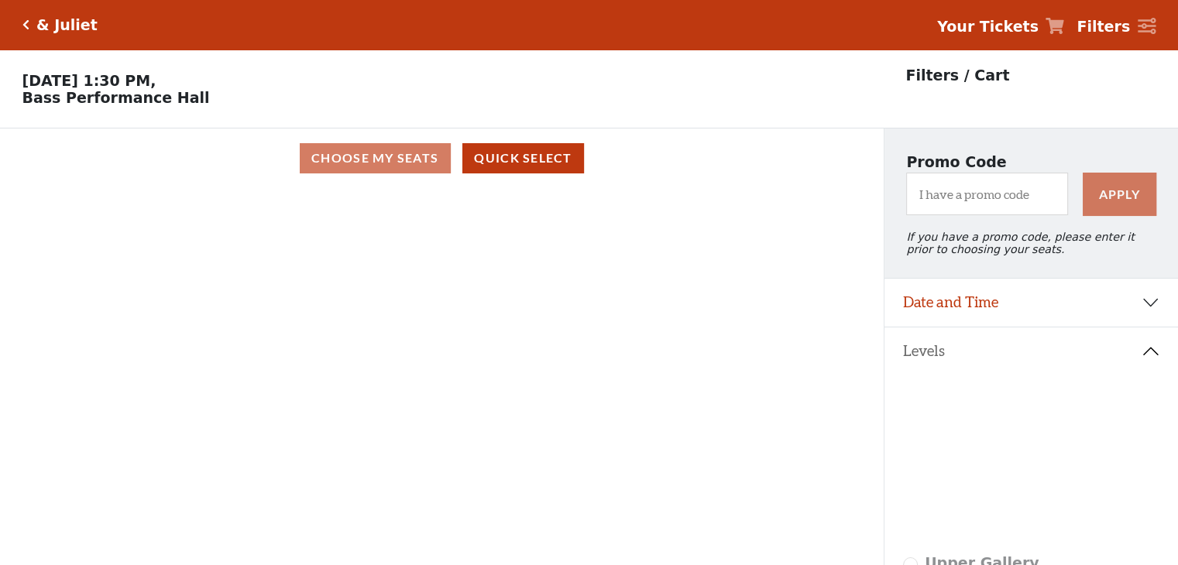
click at [795, 354] on div "Current Level Lower Gallery Click on a level below to open the Select Your Own …" at bounding box center [442, 393] width 884 height 410
click at [796, 357] on div "Current Level Lower Gallery Click on a level below to open the Select Your Own …" at bounding box center [442, 393] width 884 height 410
click at [798, 356] on div "Current Level Lower Gallery Click on a level below to open the Select Your Own …" at bounding box center [442, 393] width 884 height 410
click at [799, 356] on div "Current Level Lower Gallery Click on a level below to open the Select Your Own …" at bounding box center [442, 393] width 884 height 410
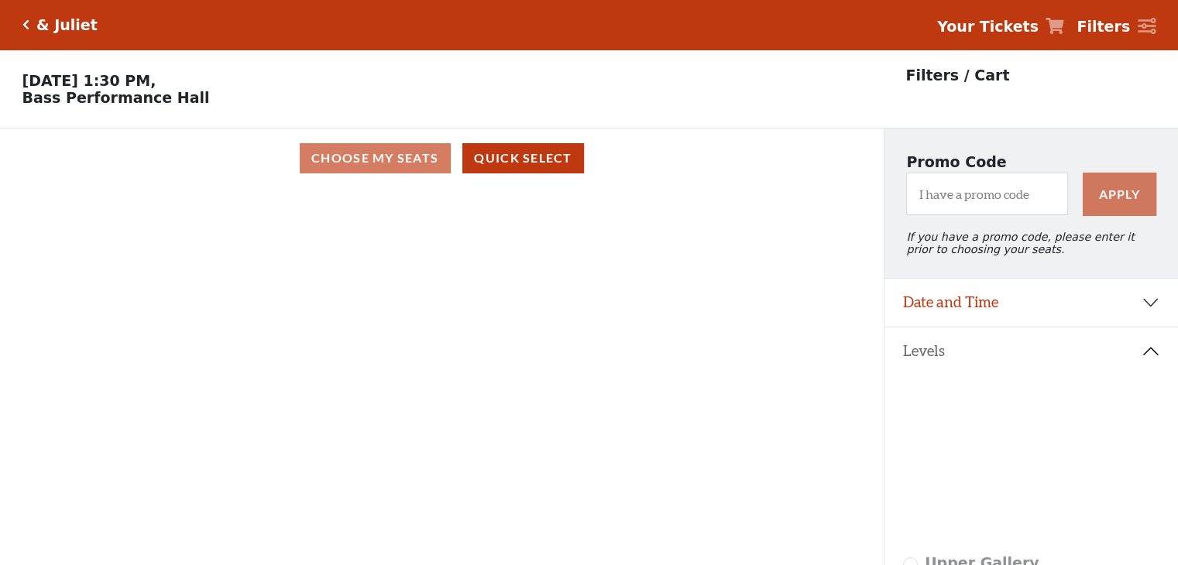
click at [799, 350] on div "Current Level Lower Gallery Click on a level below to open the Select Your Own …" at bounding box center [442, 393] width 884 height 410
click at [799, 347] on div "Current Level Lower Gallery Click on a level below to open the Select Your Own …" at bounding box center [442, 393] width 884 height 410
click at [799, 345] on div "Current Level Lower Gallery Click on a level below to open the Select Your Own …" at bounding box center [442, 393] width 884 height 410
click at [799, 344] on div "Current Level Lower Gallery Click on a level below to open the Select Your Own …" at bounding box center [442, 393] width 884 height 410
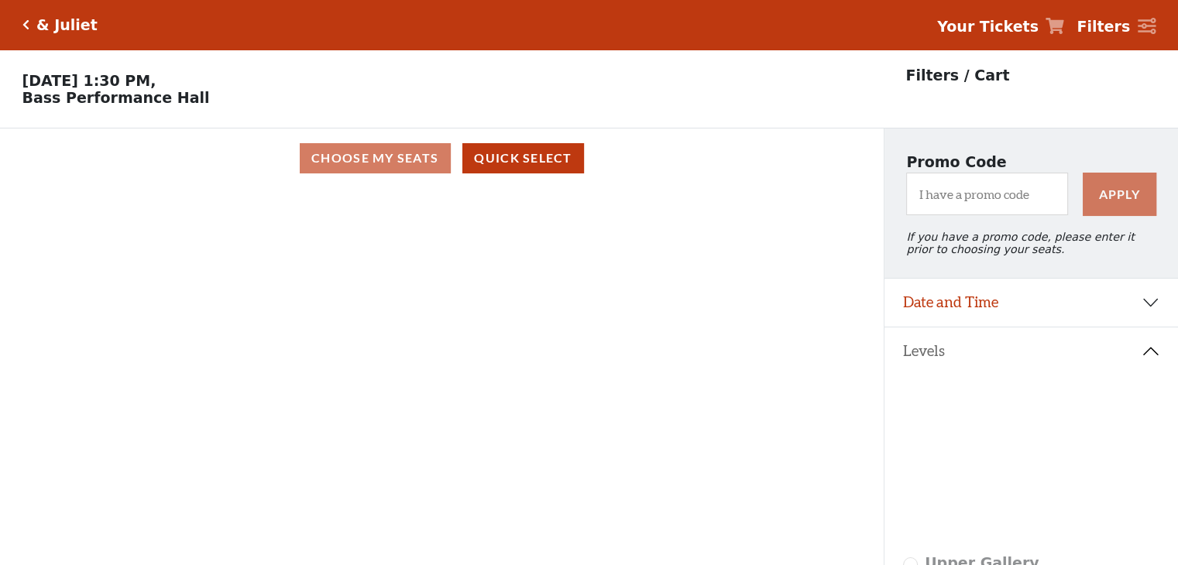
click at [799, 344] on div "Current Level Lower Gallery Click on a level below to open the Select Your Own …" at bounding box center [442, 393] width 884 height 410
click at [799, 343] on div "Current Level Lower Gallery Click on a level below to open the Select Your Own …" at bounding box center [442, 393] width 884 height 410
click at [793, 332] on div "Current Level Lower Gallery Click on a level below to open the Select Your Own …" at bounding box center [442, 393] width 884 height 410
click at [795, 334] on div "Current Level Lower Gallery Click on a level below to open the Select Your Own …" at bounding box center [442, 393] width 884 height 410
click at [790, 330] on div "Current Level Lower Gallery Click on a level below to open the Select Your Own …" at bounding box center [442, 393] width 884 height 410
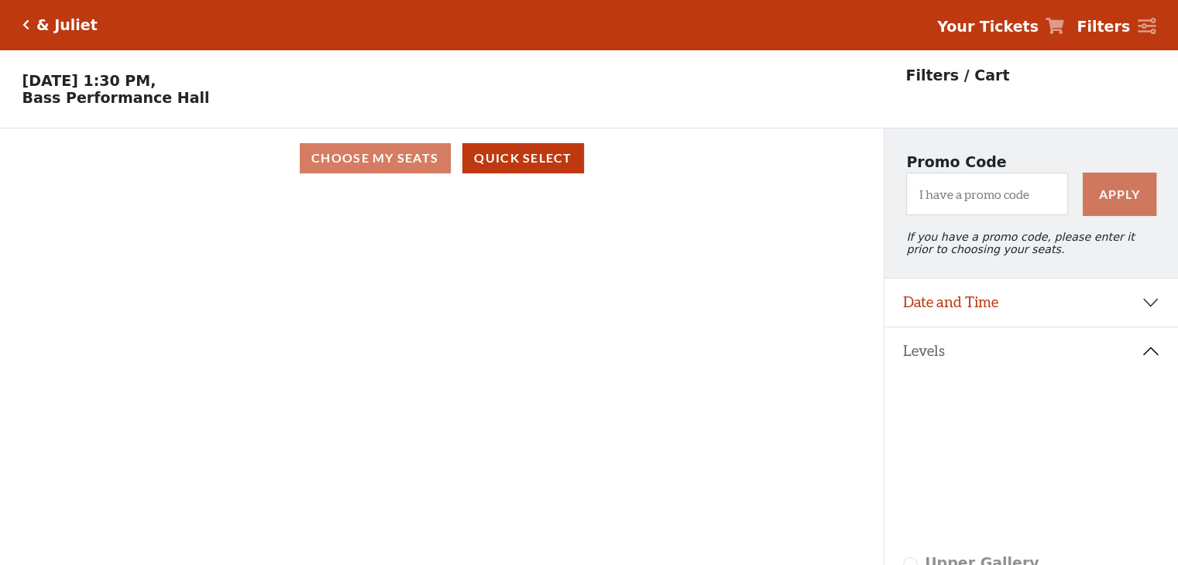
click at [790, 330] on div "Current Level Lower Gallery Click on a level below to open the Select Your Own …" at bounding box center [442, 393] width 884 height 410
click at [790, 326] on div "Current Level Lower Gallery Click on a level below to open the Select Your Own …" at bounding box center [442, 393] width 884 height 410
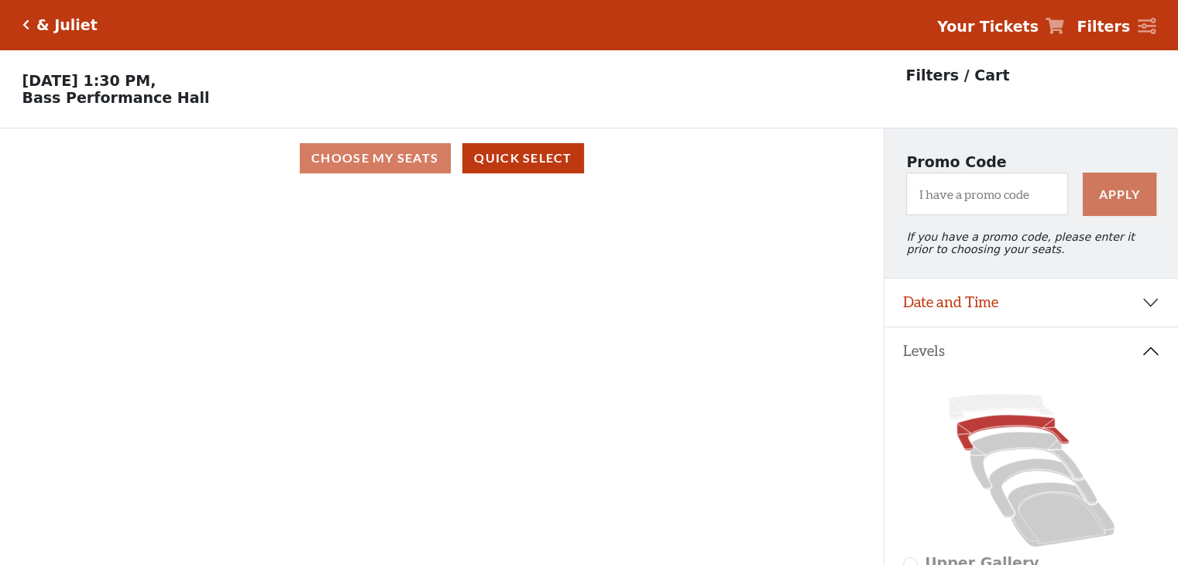
click at [703, 394] on div "Current Level Lower Gallery Click on a level below to open the Select Your Own …" at bounding box center [442, 393] width 884 height 410
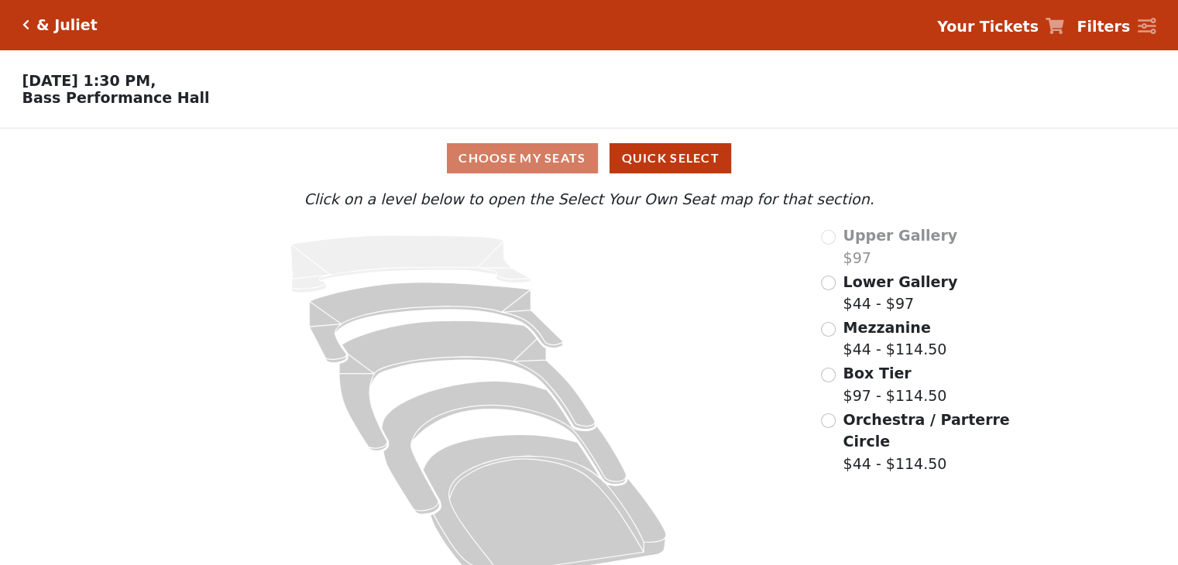
click at [844, 289] on span "Lower Gallery" at bounding box center [900, 281] width 115 height 17
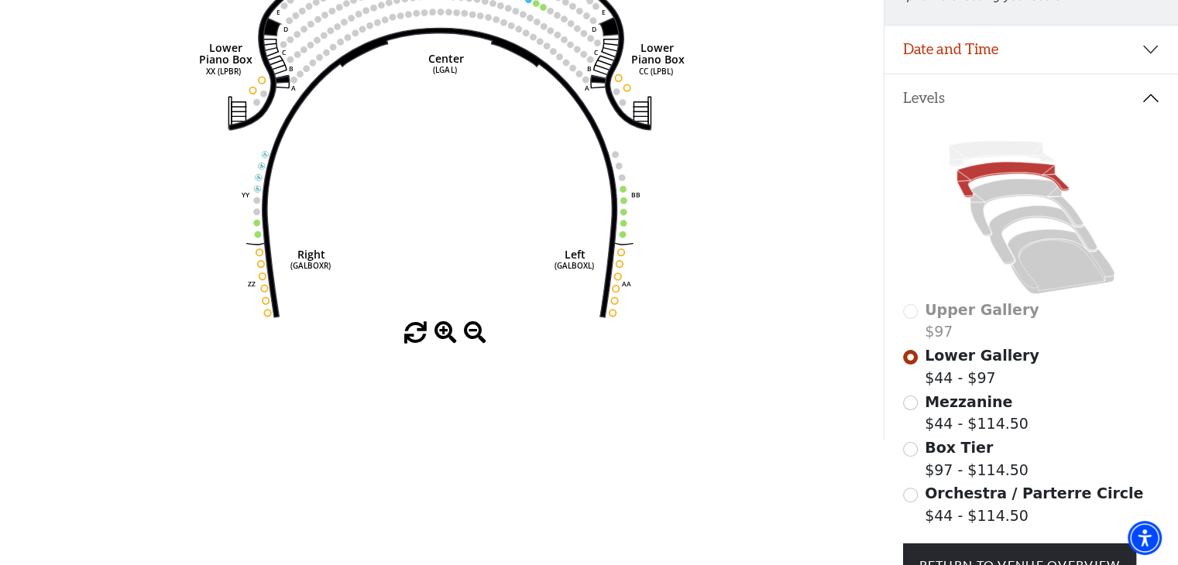
scroll to position [304, 0]
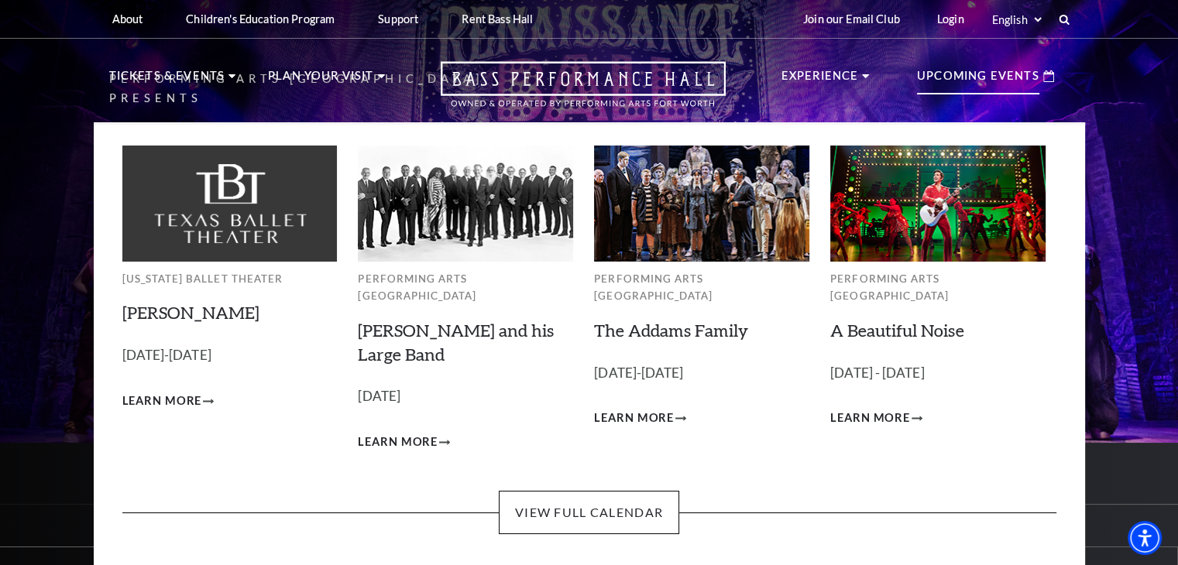
click at [992, 84] on p "Upcoming Events" at bounding box center [978, 81] width 122 height 28
click at [984, 70] on p "Upcoming Events" at bounding box center [978, 81] width 122 height 28
click at [963, 74] on p "Upcoming Events" at bounding box center [978, 81] width 122 height 28
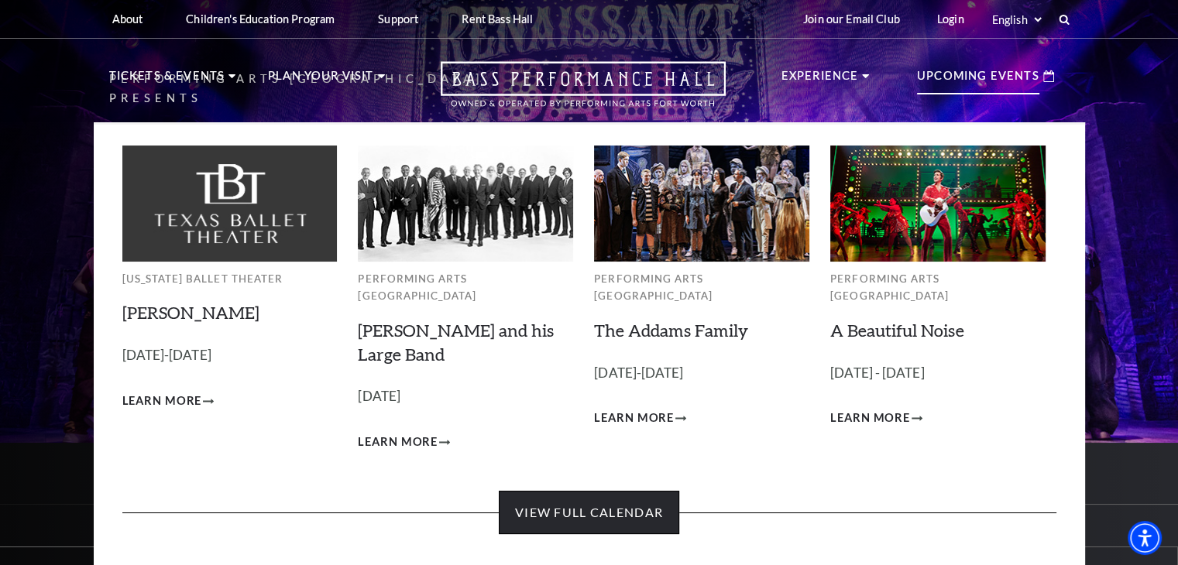
click at [586, 491] on link "View Full Calendar" at bounding box center [589, 512] width 180 height 43
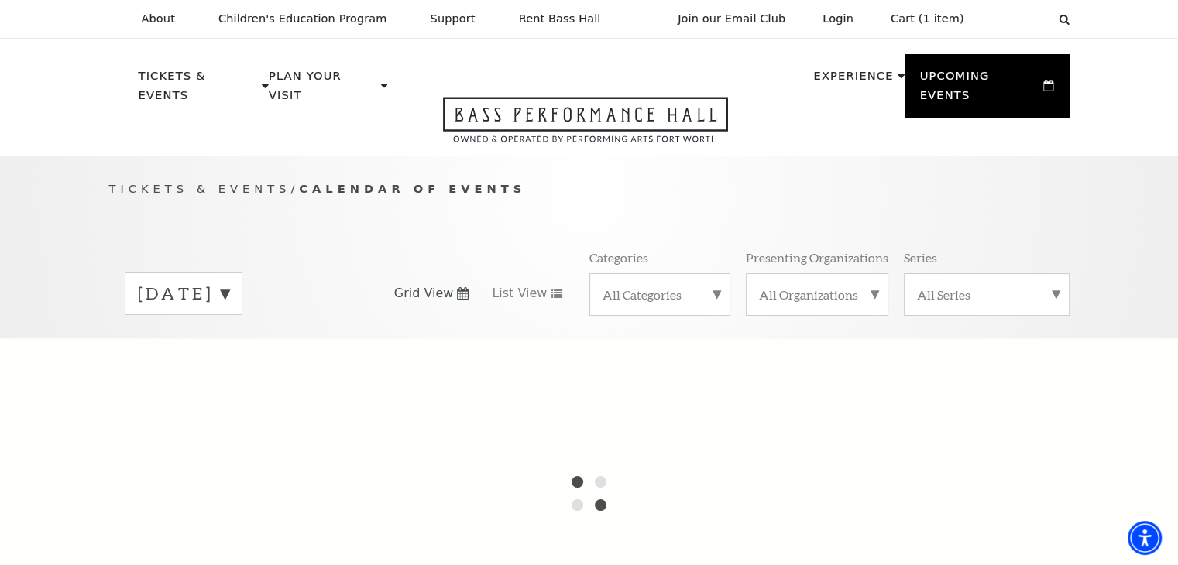
click at [229, 282] on label "[DATE]" at bounding box center [183, 294] width 91 height 24
click at [251, 338] on div at bounding box center [589, 493] width 1178 height 310
click at [229, 314] on label "[DATE]" at bounding box center [183, 326] width 91 height 33
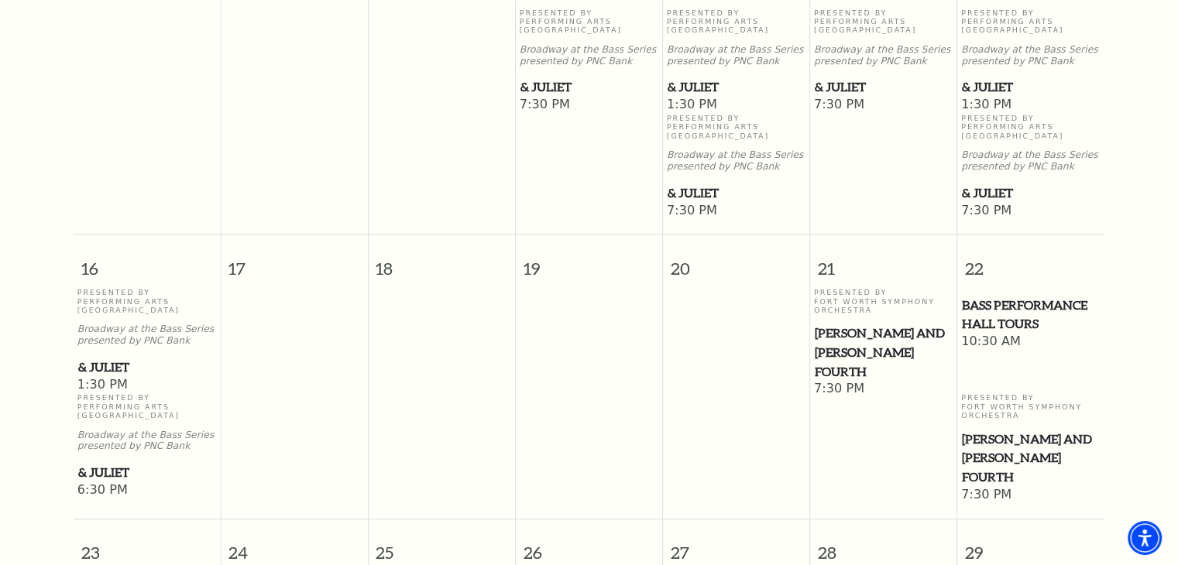
scroll to position [1298, 0]
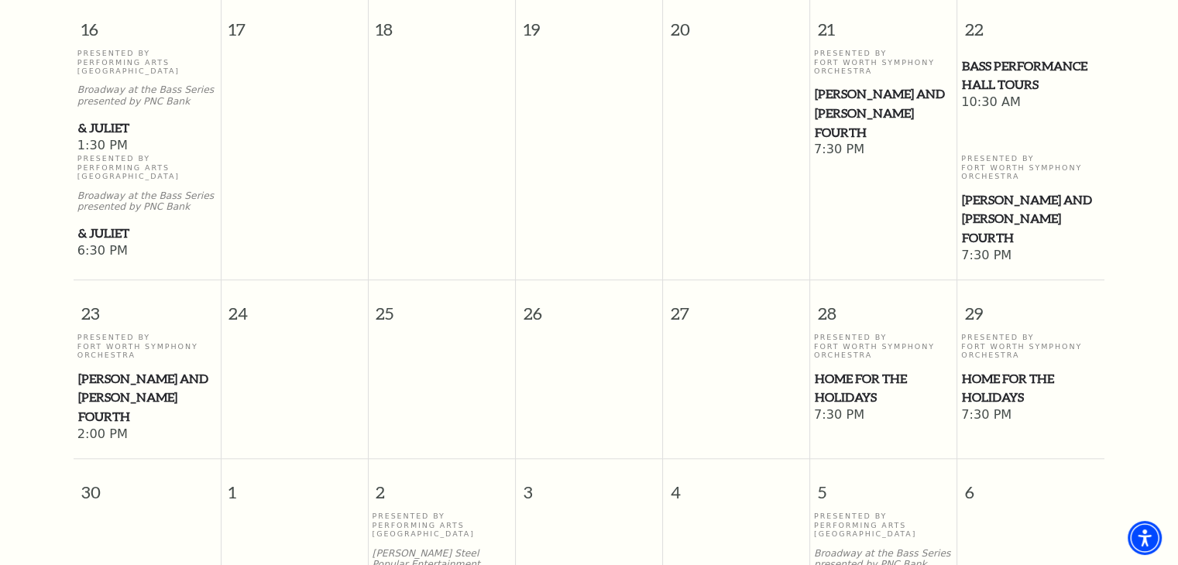
click at [145, 397] on span "[PERSON_NAME] and [PERSON_NAME] Fourth" at bounding box center [147, 397] width 138 height 57
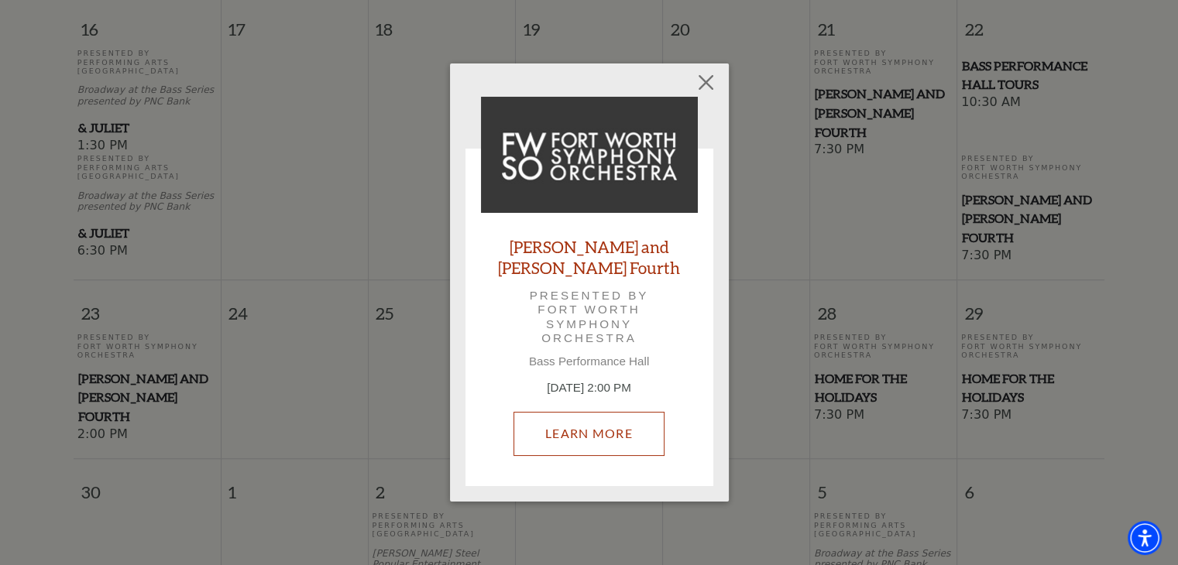
click at [585, 380] on div "[PERSON_NAME] and [PERSON_NAME] Fourth Presented by Fort Worth Symphony Orchest…" at bounding box center [589, 284] width 217 height 374
click at [586, 412] on link "Learn More" at bounding box center [589, 433] width 151 height 43
